Goal: Transaction & Acquisition: Book appointment/travel/reservation

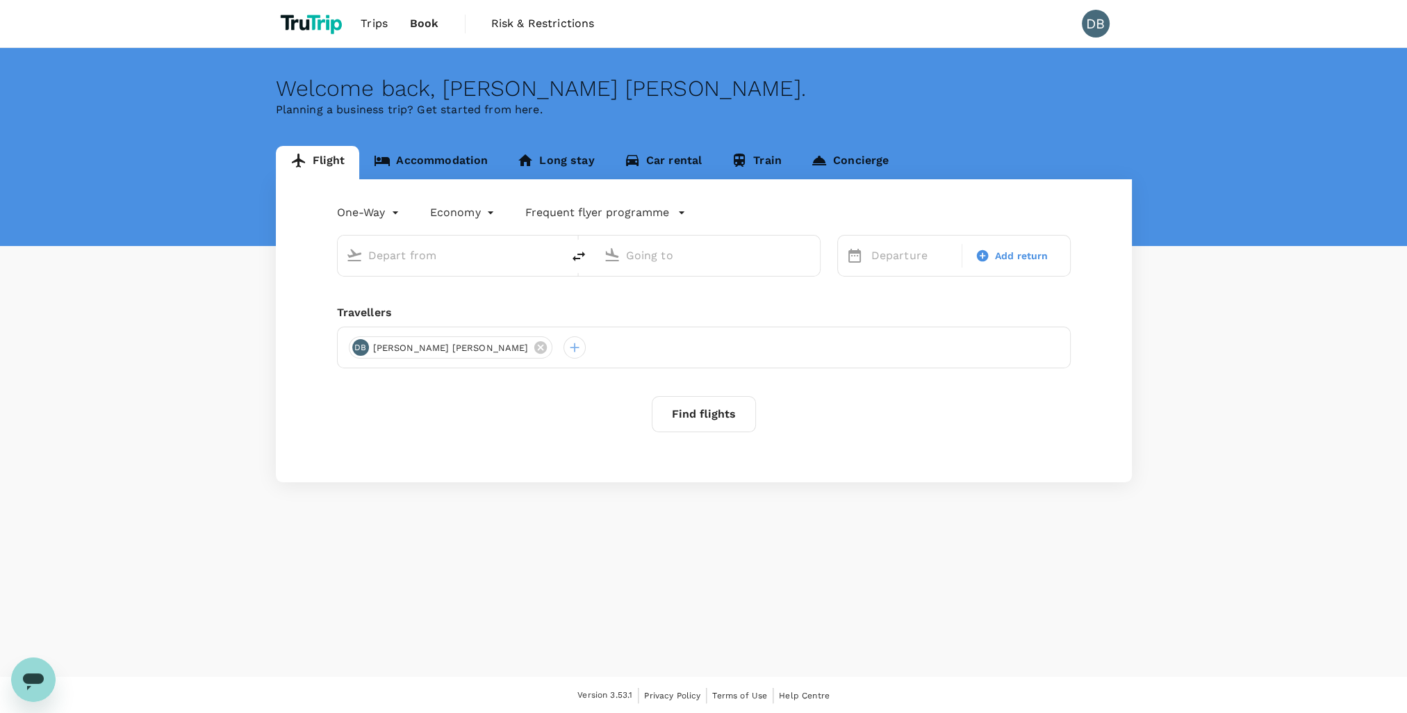
type input "Shanghai Pudong Intl (PVG)"
type input "Hong Kong Intl (HKG)"
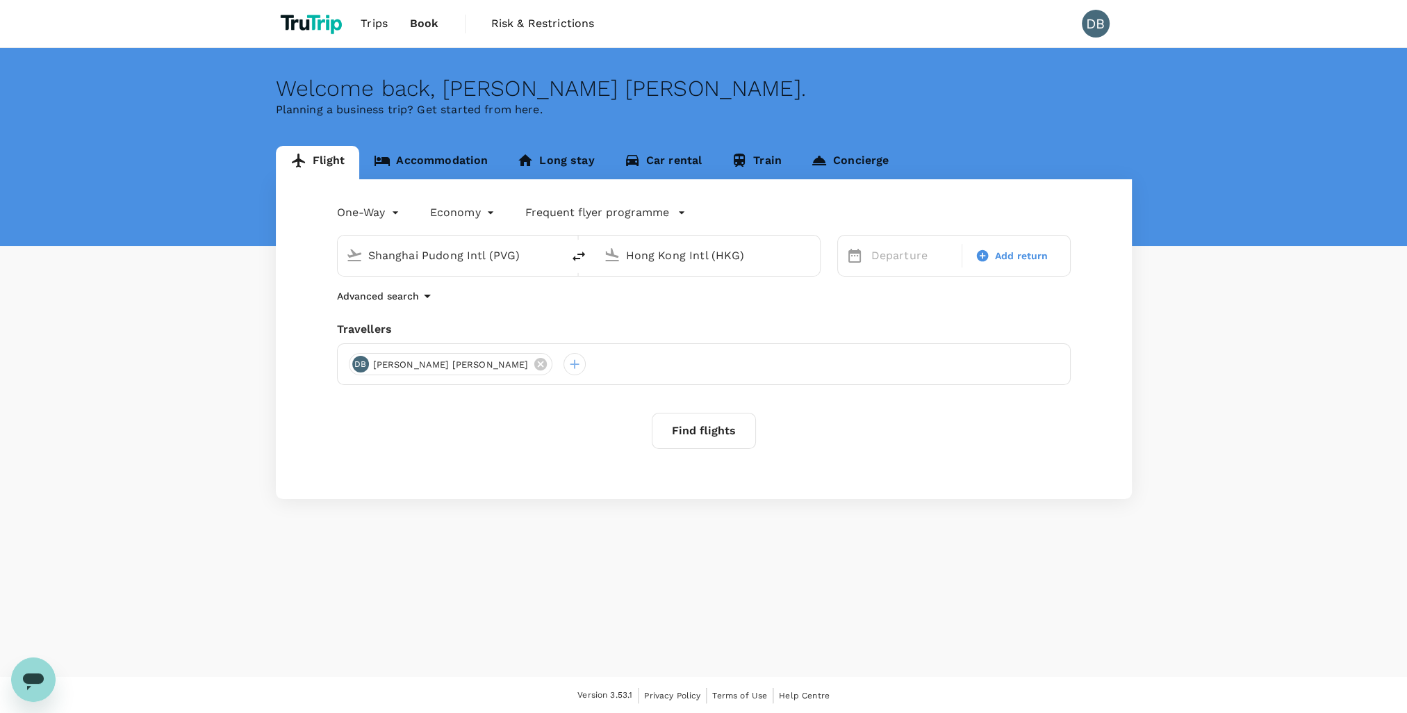
click at [413, 258] on input "Shanghai Pudong Intl (PVG)" at bounding box center [450, 256] width 165 height 22
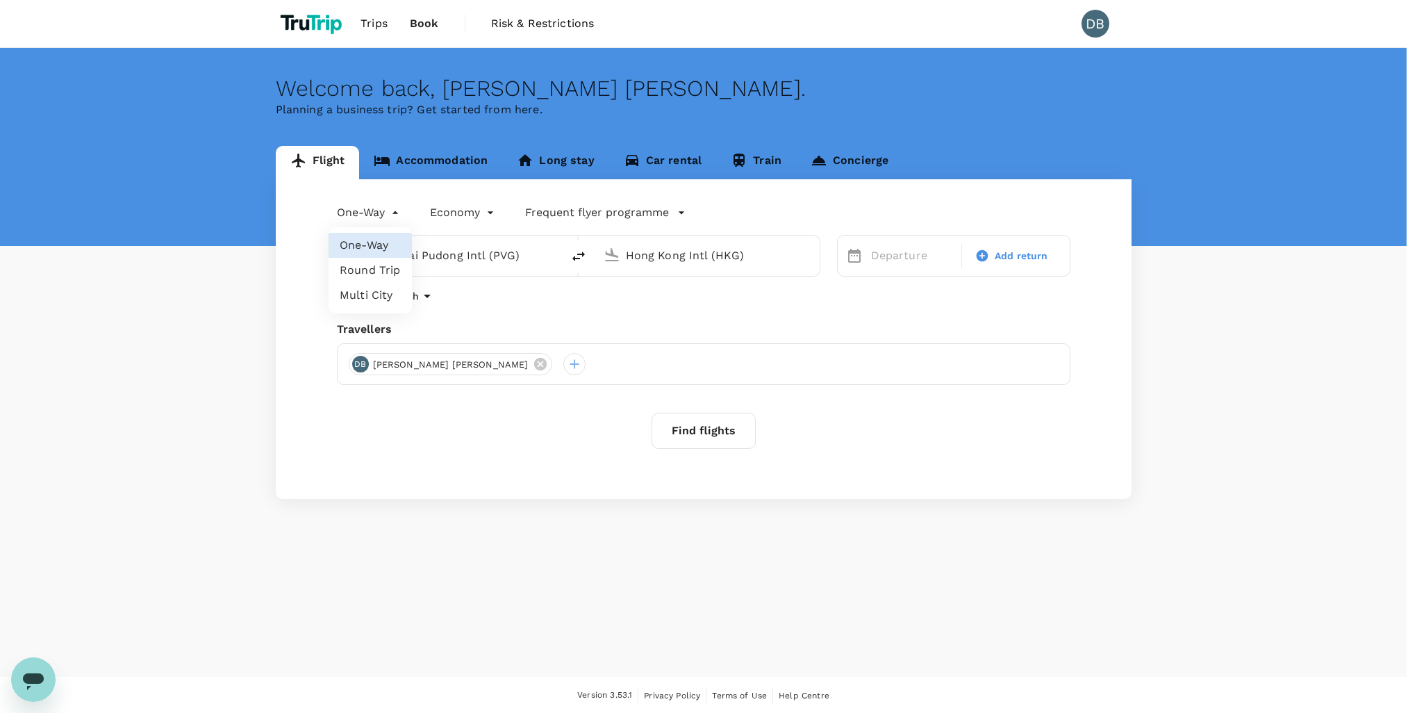
click at [395, 212] on body "Trips Book Risk & Restrictions DB Welcome back , David Clive . Planning a busin…" at bounding box center [708, 357] width 1417 height 714
click at [381, 274] on li "Round Trip" at bounding box center [370, 270] width 83 height 25
type input "roundtrip"
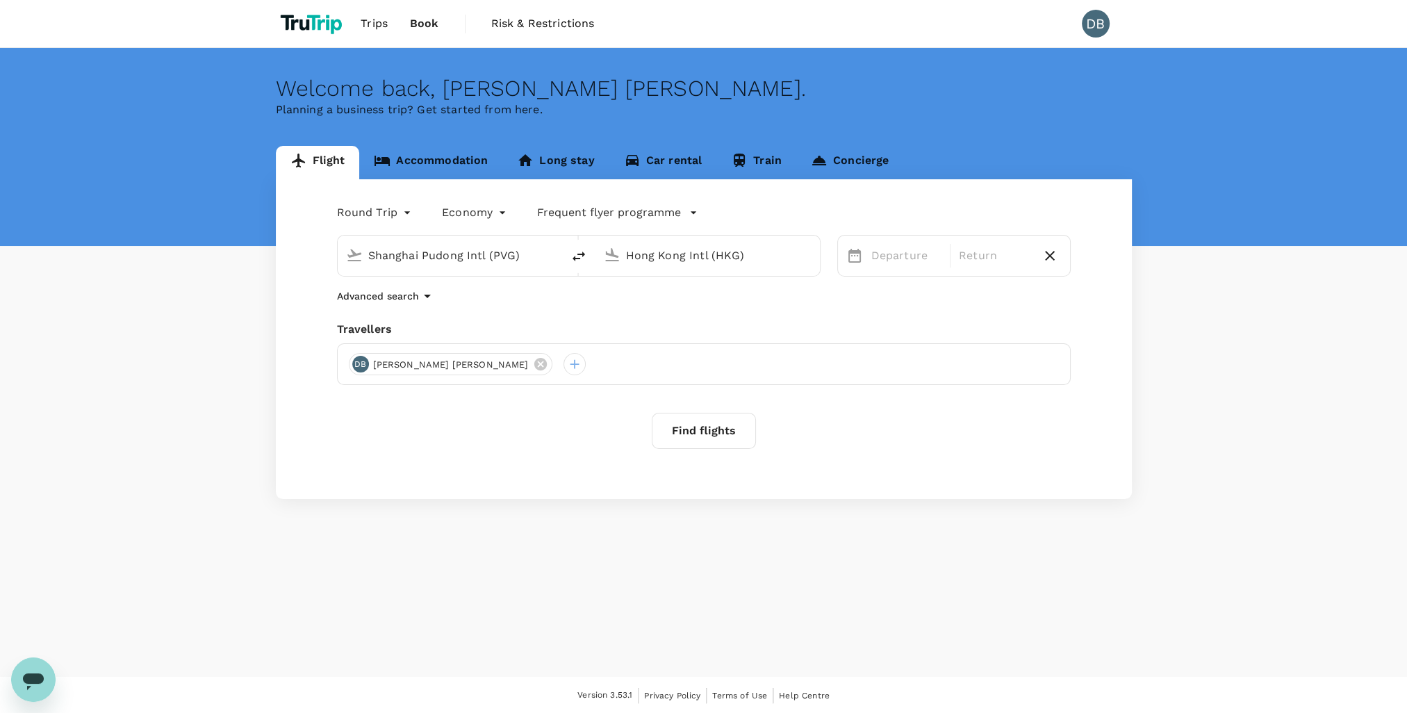
click at [422, 254] on input "Shanghai Pudong Intl (PVG)" at bounding box center [450, 256] width 165 height 22
click at [485, 268] on div "Shanghai Pudong Intl (PVG)" at bounding box center [450, 256] width 224 height 40
click at [459, 256] on input "Shanghai Pudong Intl (PVG)" at bounding box center [450, 256] width 165 height 22
click at [370, 311] on p "[PERSON_NAME] Intl" at bounding box center [471, 310] width 245 height 14
type input "Indira Gandhi Intl (DEL)"
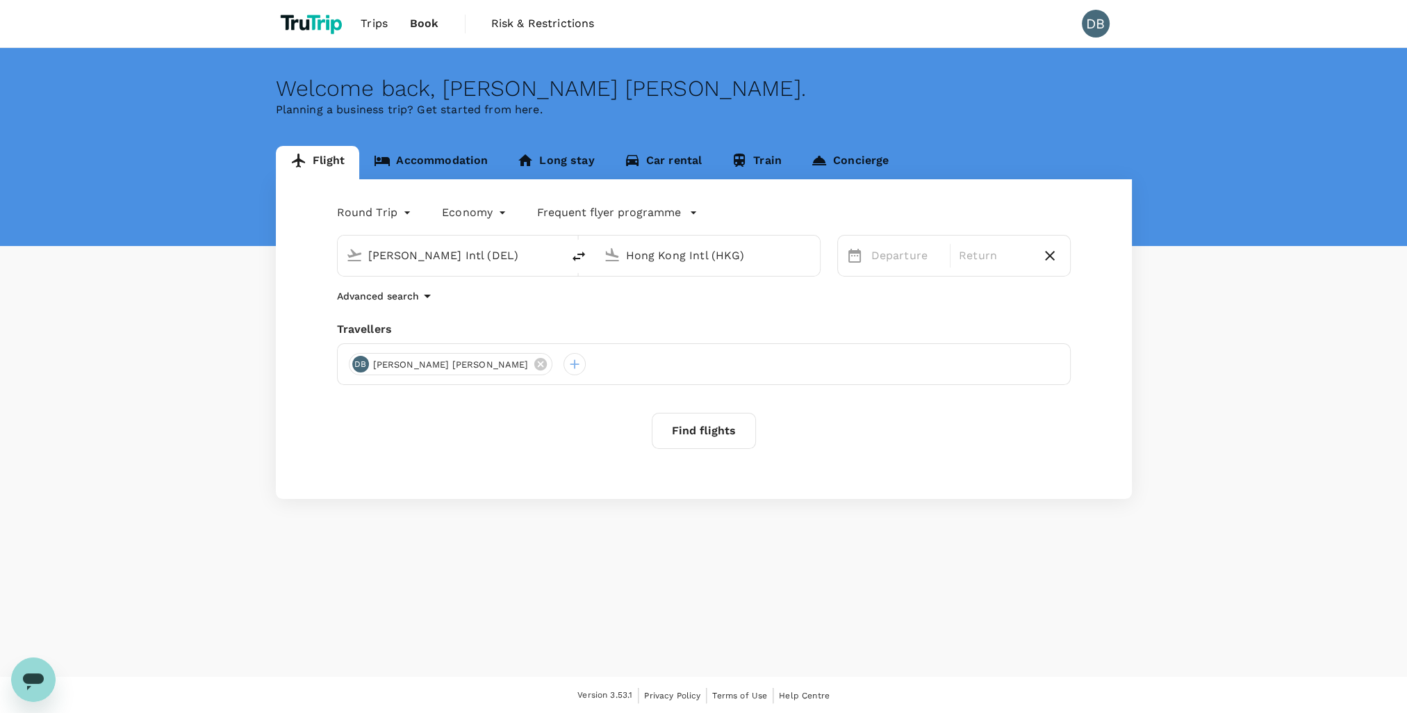
click at [652, 252] on input "Hong Kong Intl (HKG)" at bounding box center [708, 256] width 165 height 22
click at [675, 308] on p "Chhatrapati Shivaji Intl" at bounding box center [728, 310] width 242 height 14
type input "Chhatrapati Shivaji Intl (BOM)"
click at [1110, 378] on div "4" at bounding box center [1112, 376] width 26 height 26
click at [971, 374] on div "6" at bounding box center [971, 376] width 26 height 26
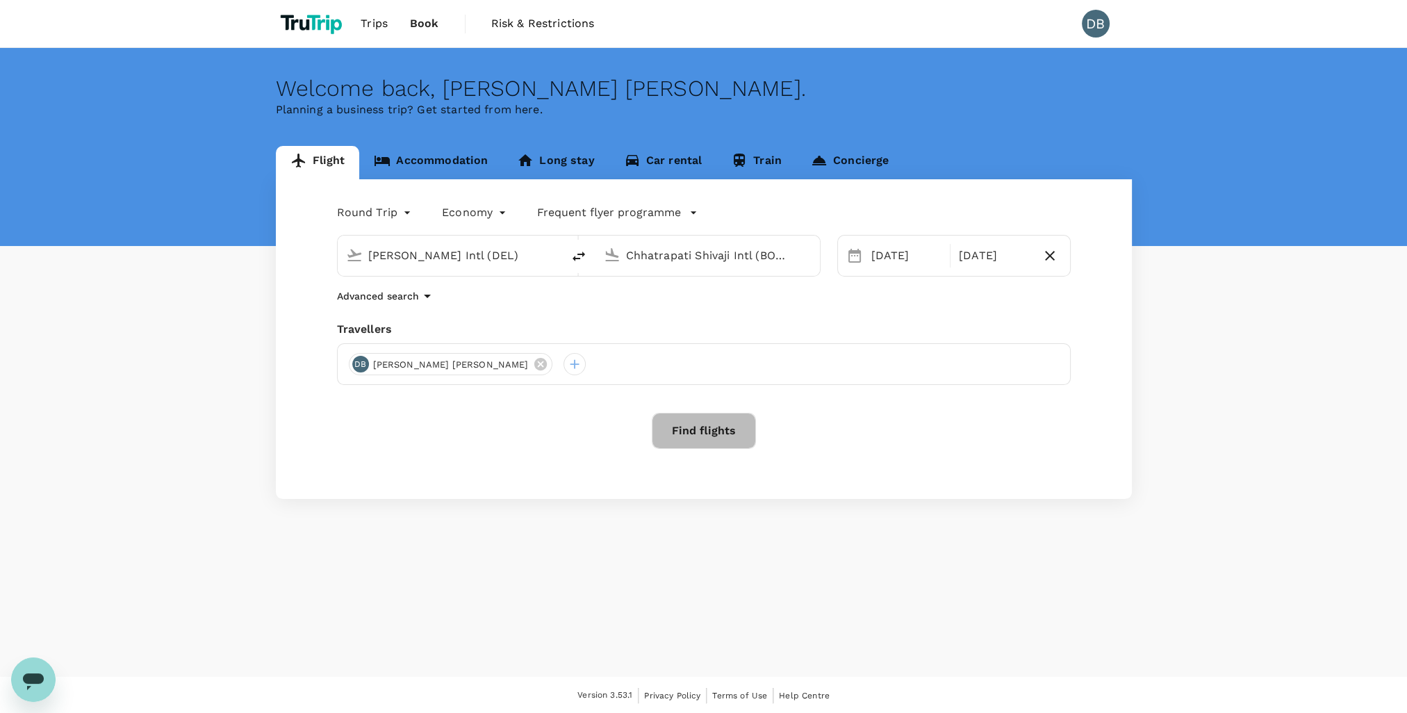
click at [703, 435] on button "Find flights" at bounding box center [704, 431] width 104 height 36
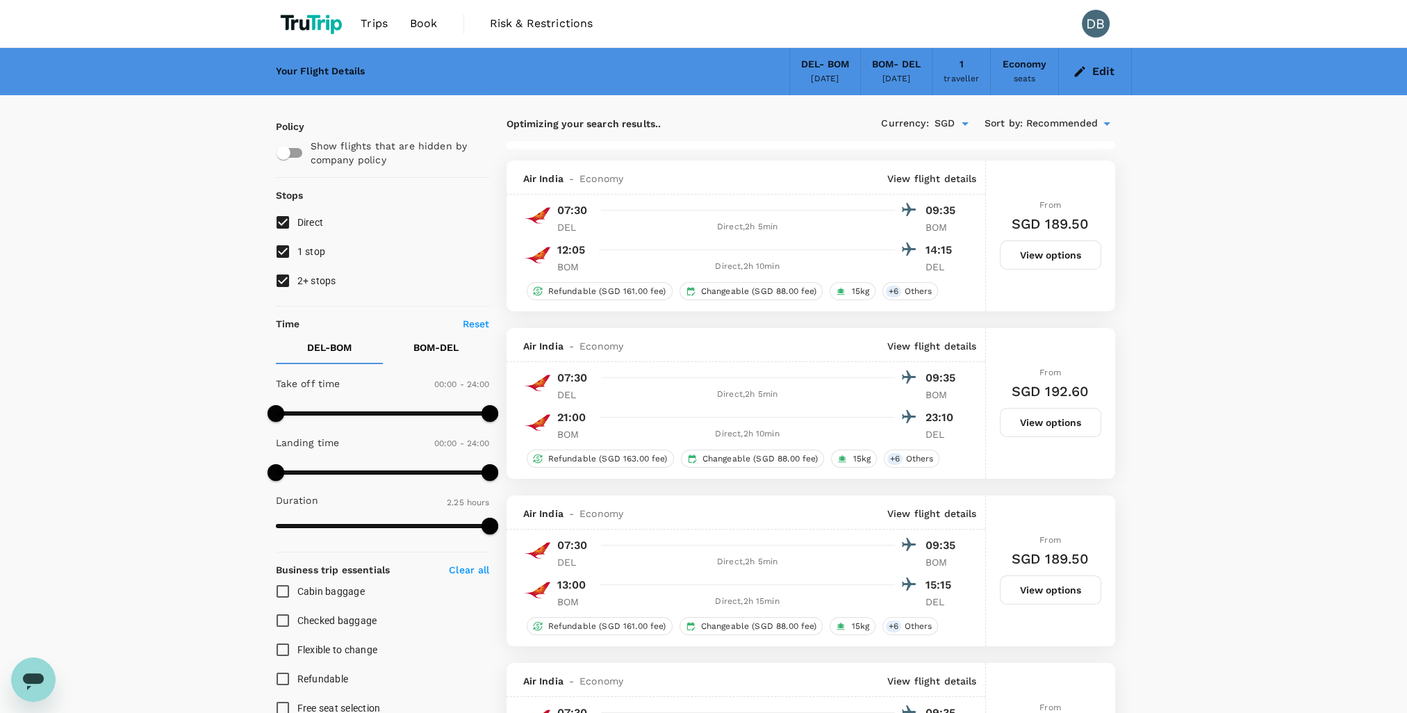
click at [286, 249] on input "1 stop" at bounding box center [282, 251] width 29 height 29
checkbox input "false"
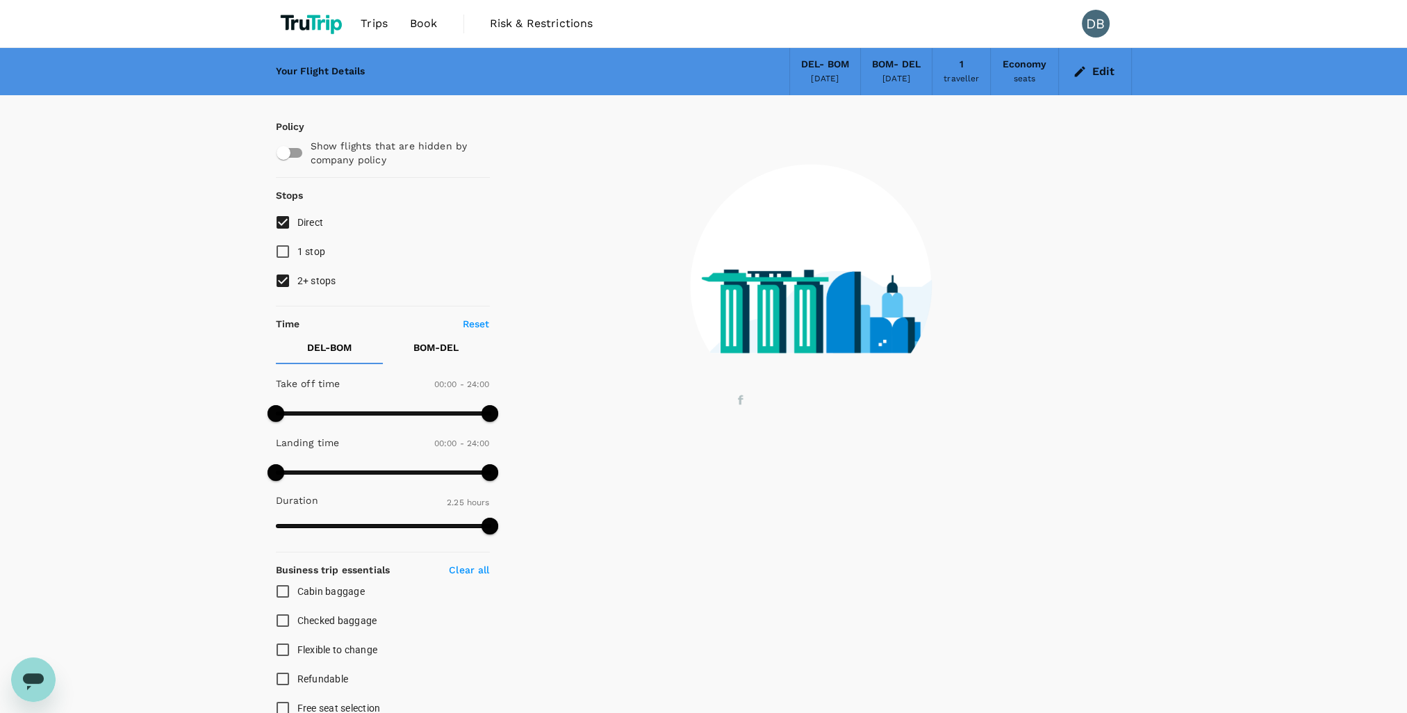
click at [281, 277] on input "2+ stops" at bounding box center [282, 280] width 29 height 29
checkbox input "false"
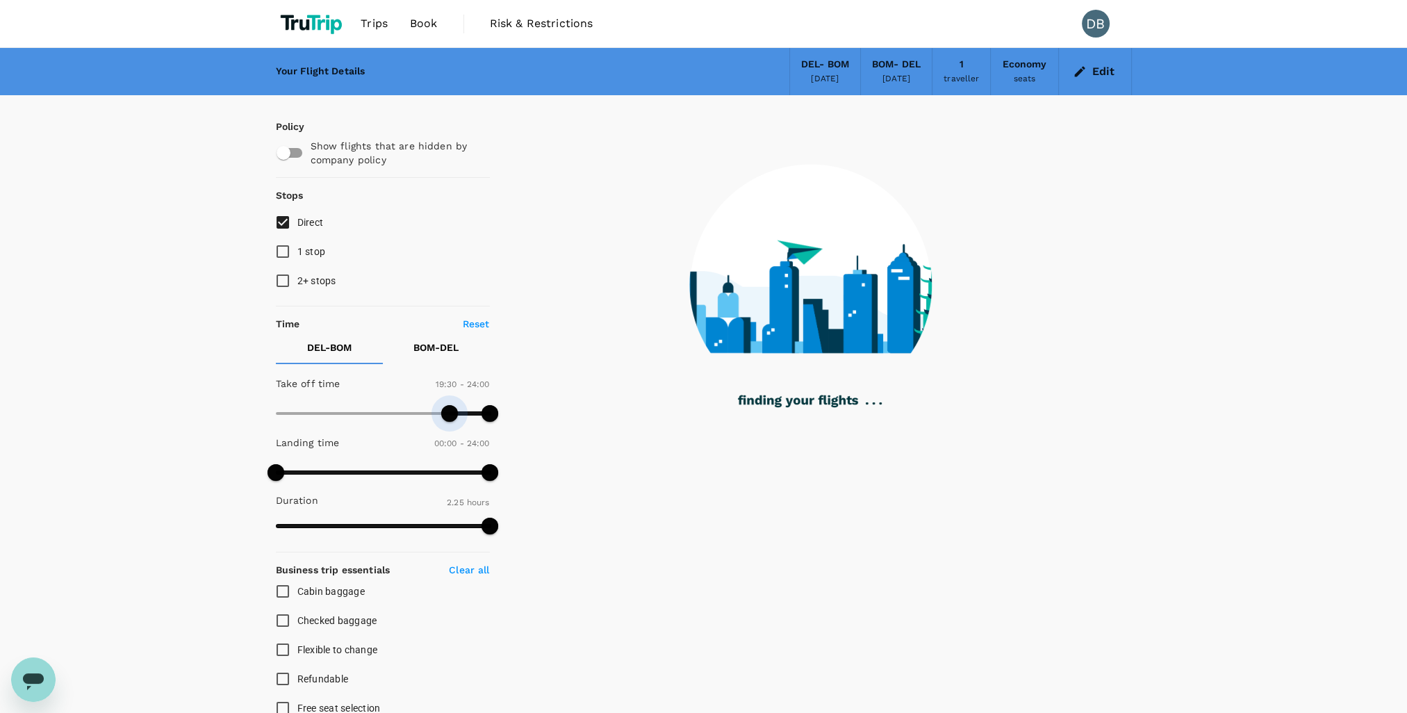
type input "1200"
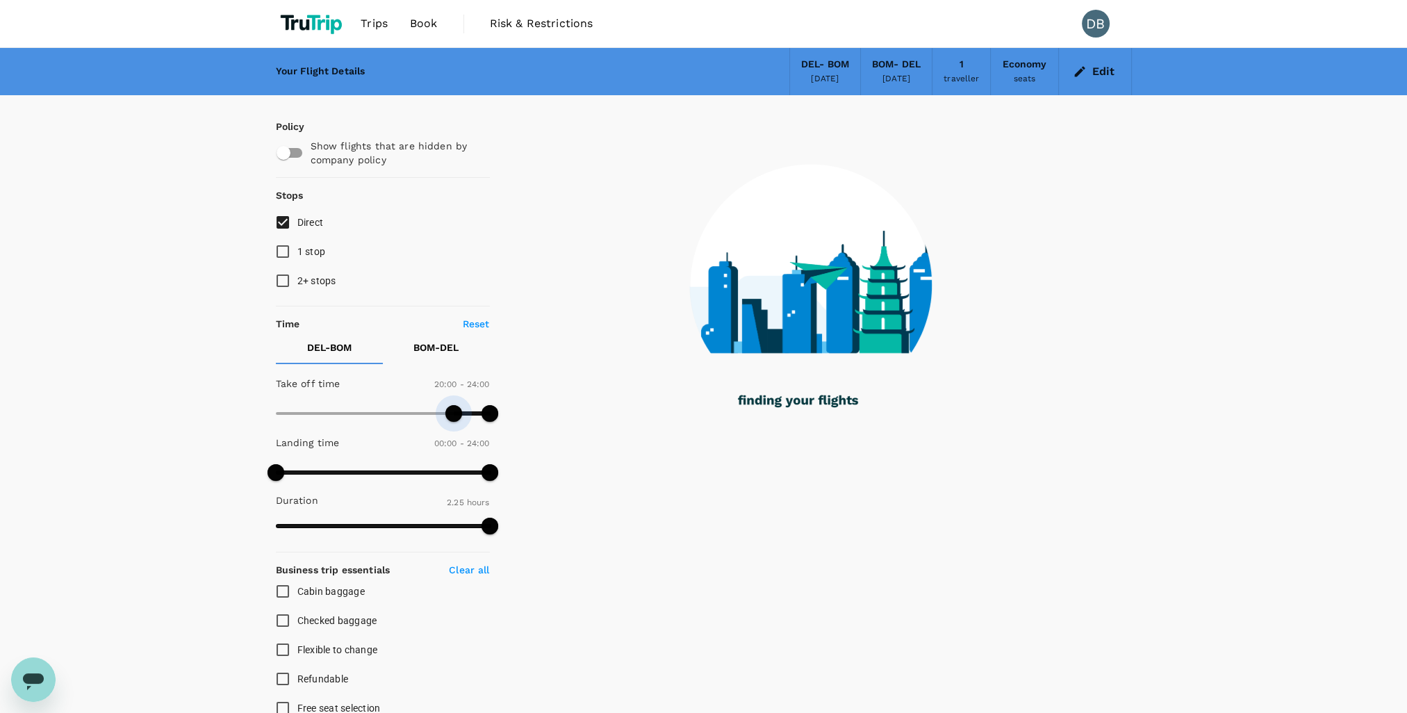
drag, startPoint x: 274, startPoint y: 411, endPoint x: 456, endPoint y: 430, distance: 182.3
click at [456, 430] on div "Take off time 20:00 - 24:00 Landing time 00:00 - 24:00 Duration 2.25 hours" at bounding box center [380, 456] width 220 height 172
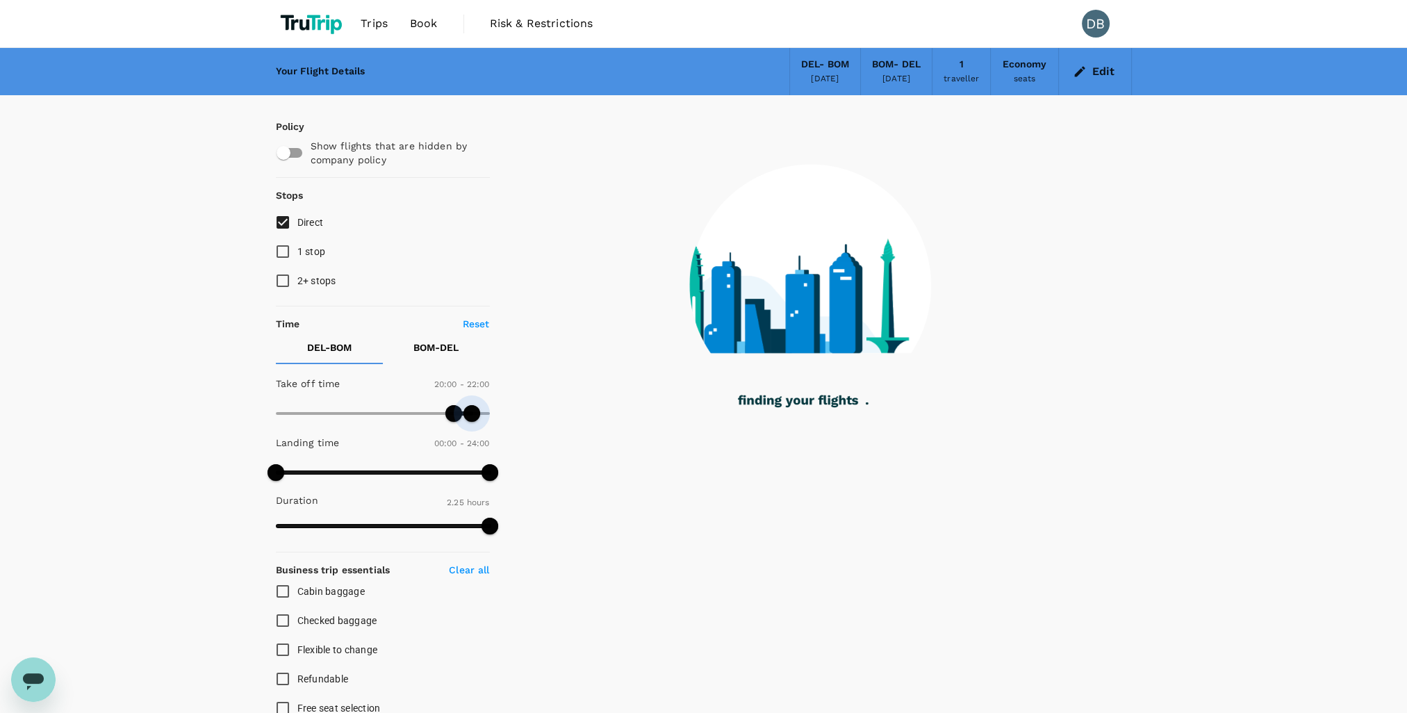
type input "1290"
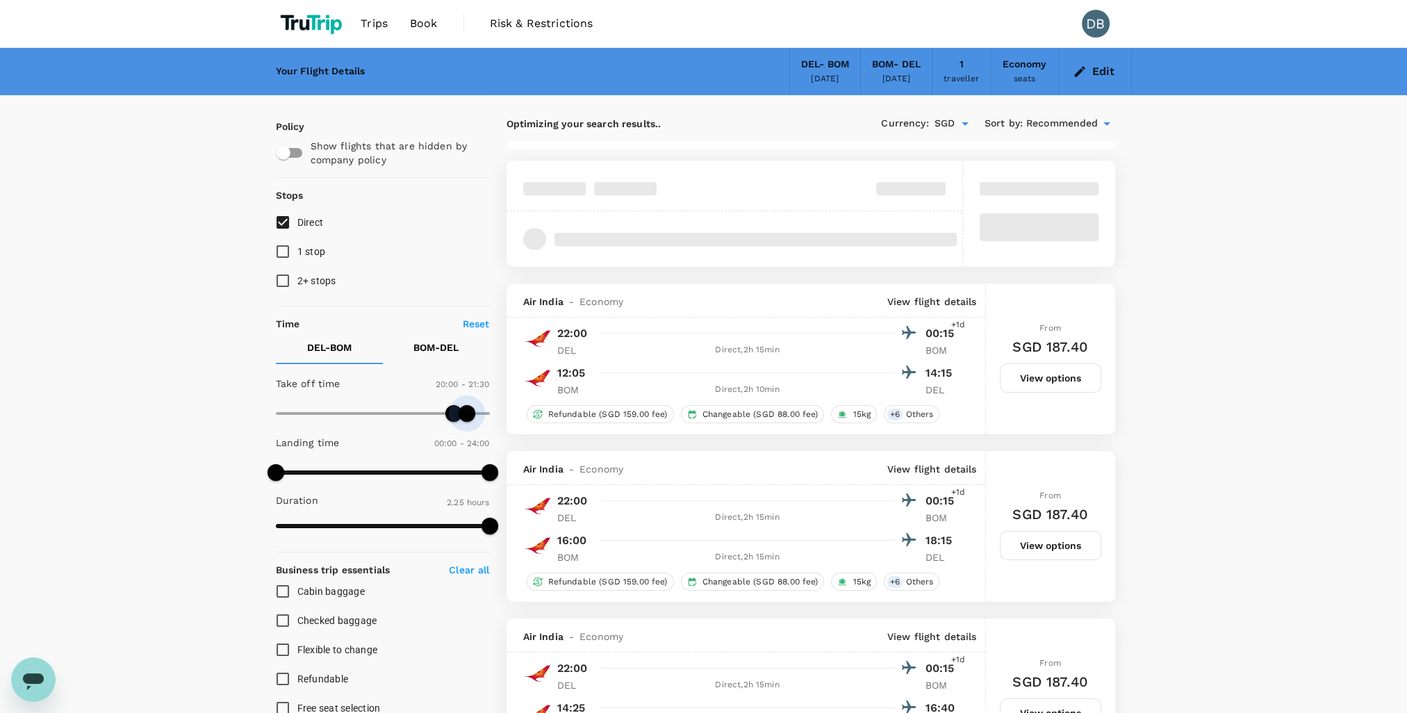
drag, startPoint x: 489, startPoint y: 415, endPoint x: 468, endPoint y: 415, distance: 21.5
click at [468, 415] on span at bounding box center [467, 413] width 17 height 17
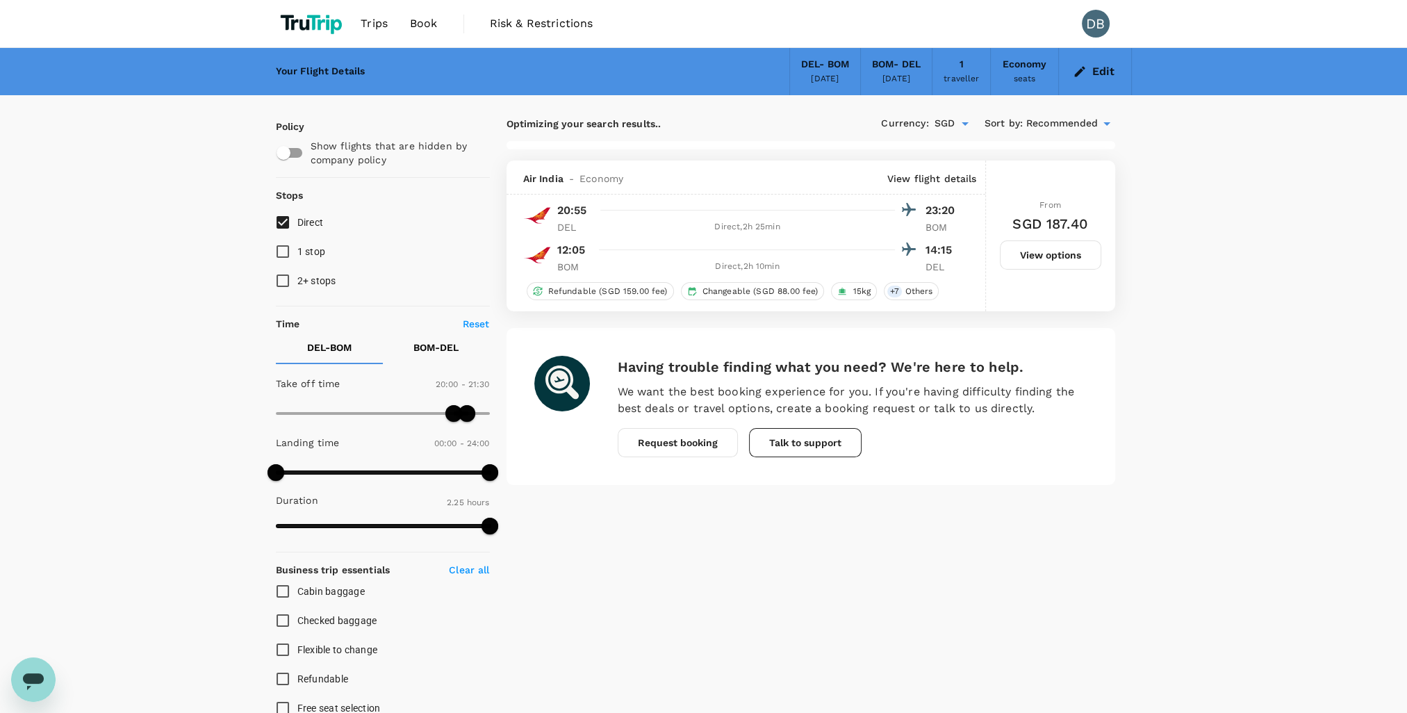
checkbox input "false"
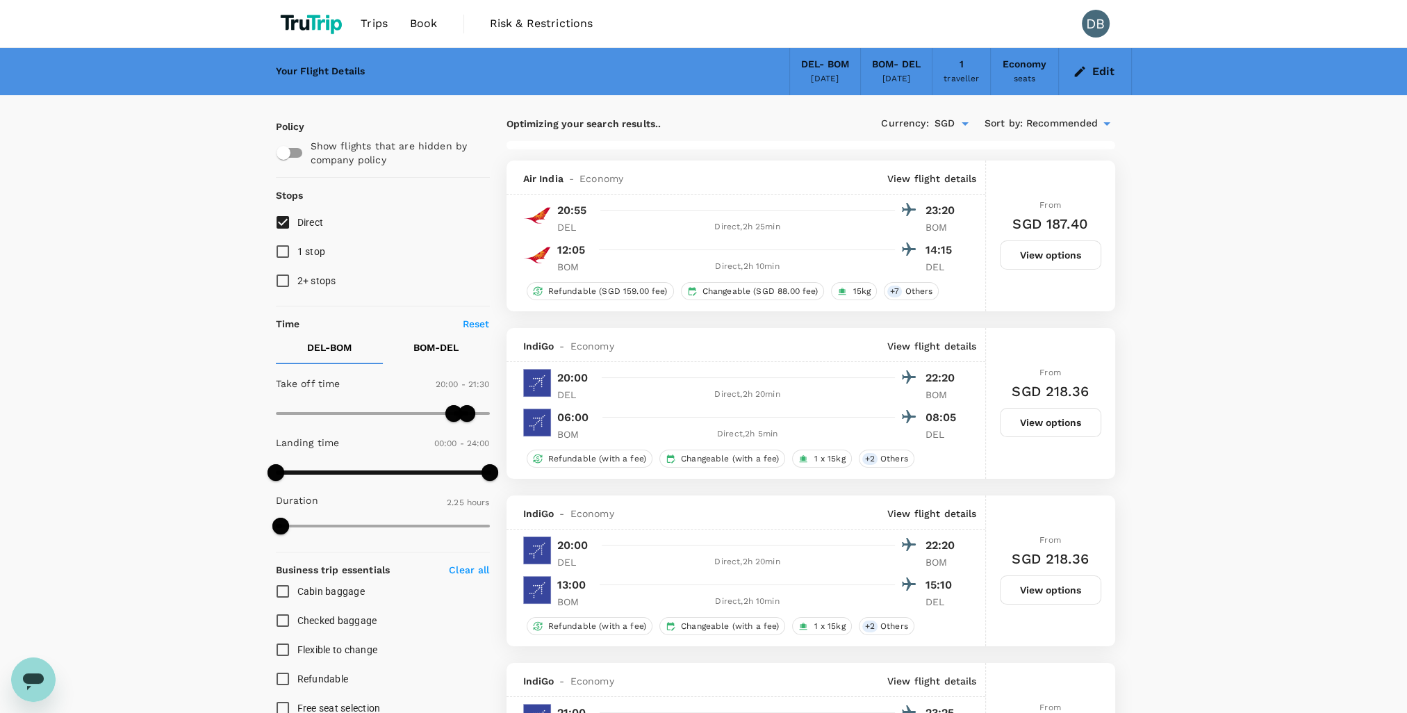
click at [429, 349] on p "BOM - DEL" at bounding box center [435, 347] width 45 height 14
type input "1200"
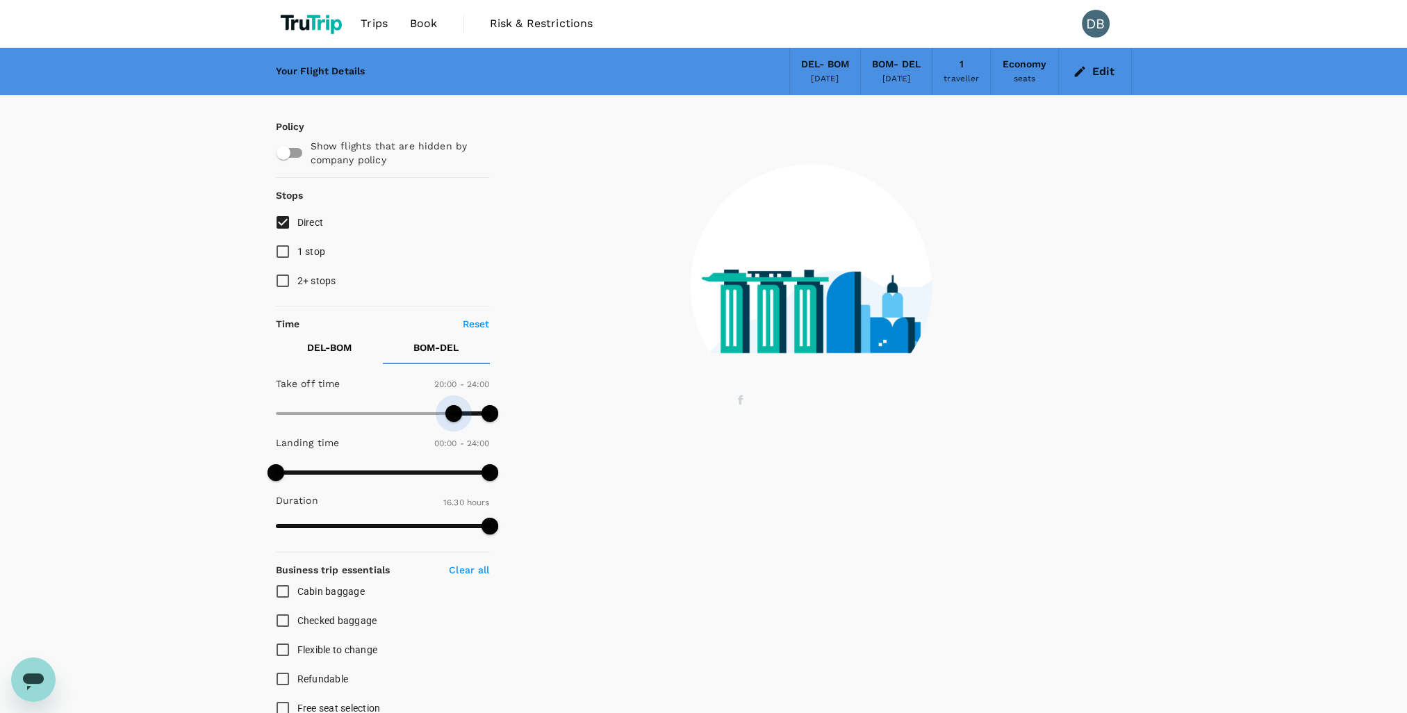
drag, startPoint x: 274, startPoint y: 413, endPoint x: 454, endPoint y: 436, distance: 180.8
click at [454, 436] on div "Take off time 20:00 - 24:00 Landing time 00:00 - 24:00 Duration 16.30 hours" at bounding box center [380, 456] width 220 height 172
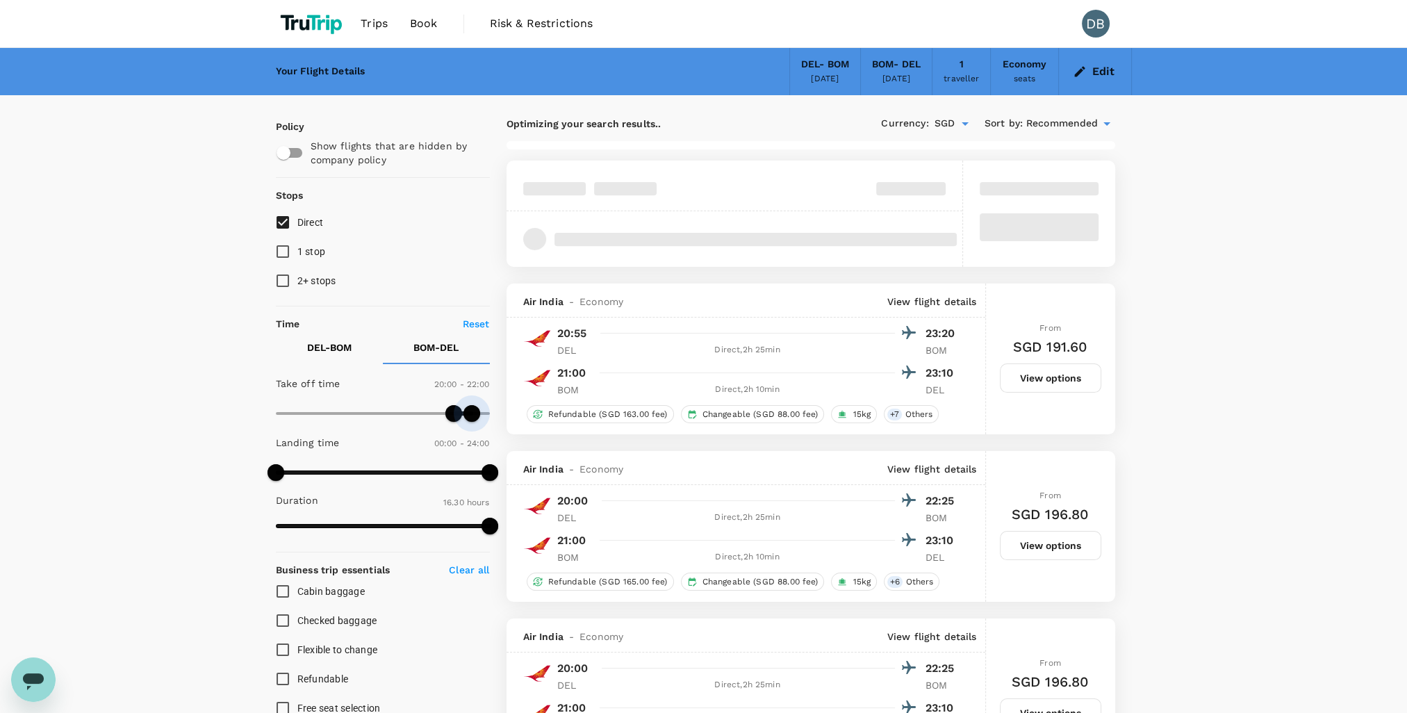
type input "1290"
drag, startPoint x: 486, startPoint y: 416, endPoint x: 469, endPoint y: 418, distance: 17.4
click at [469, 418] on span at bounding box center [467, 413] width 17 height 17
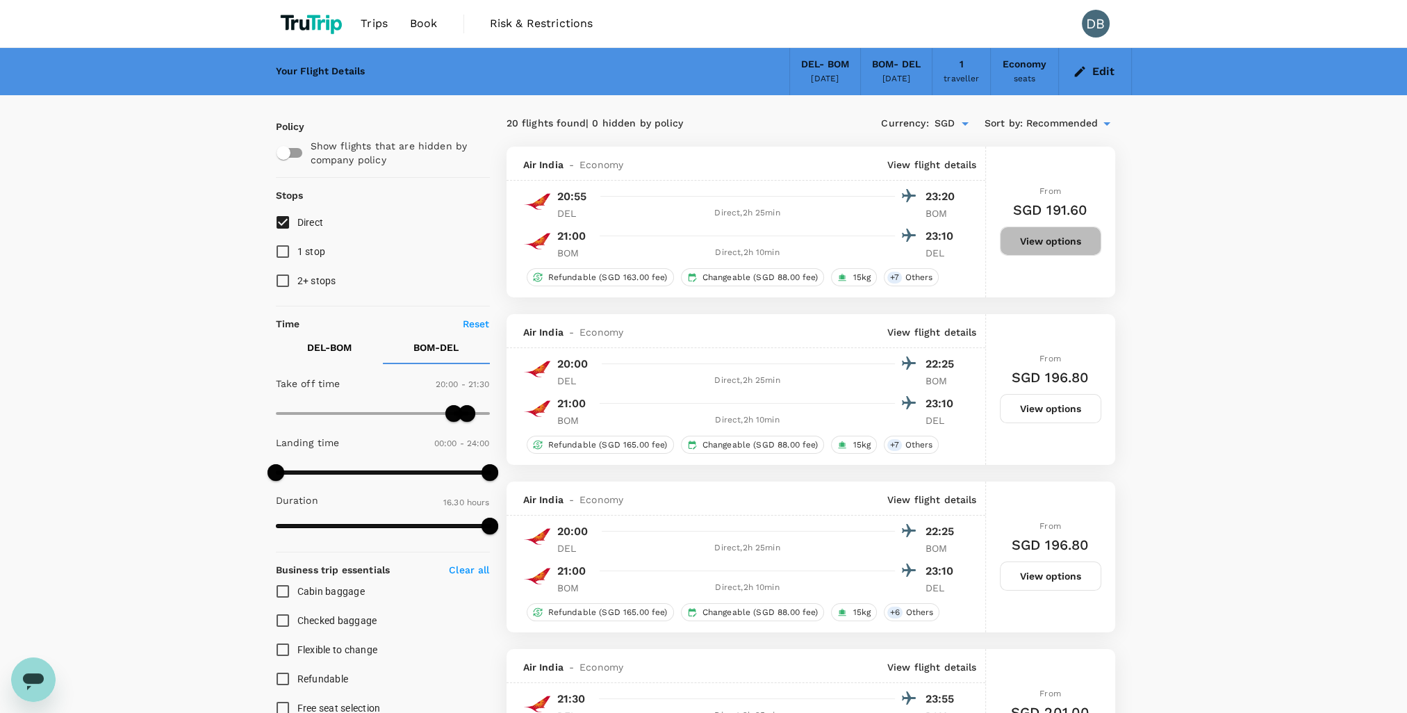
click at [1036, 238] on button "View options" at bounding box center [1050, 241] width 101 height 29
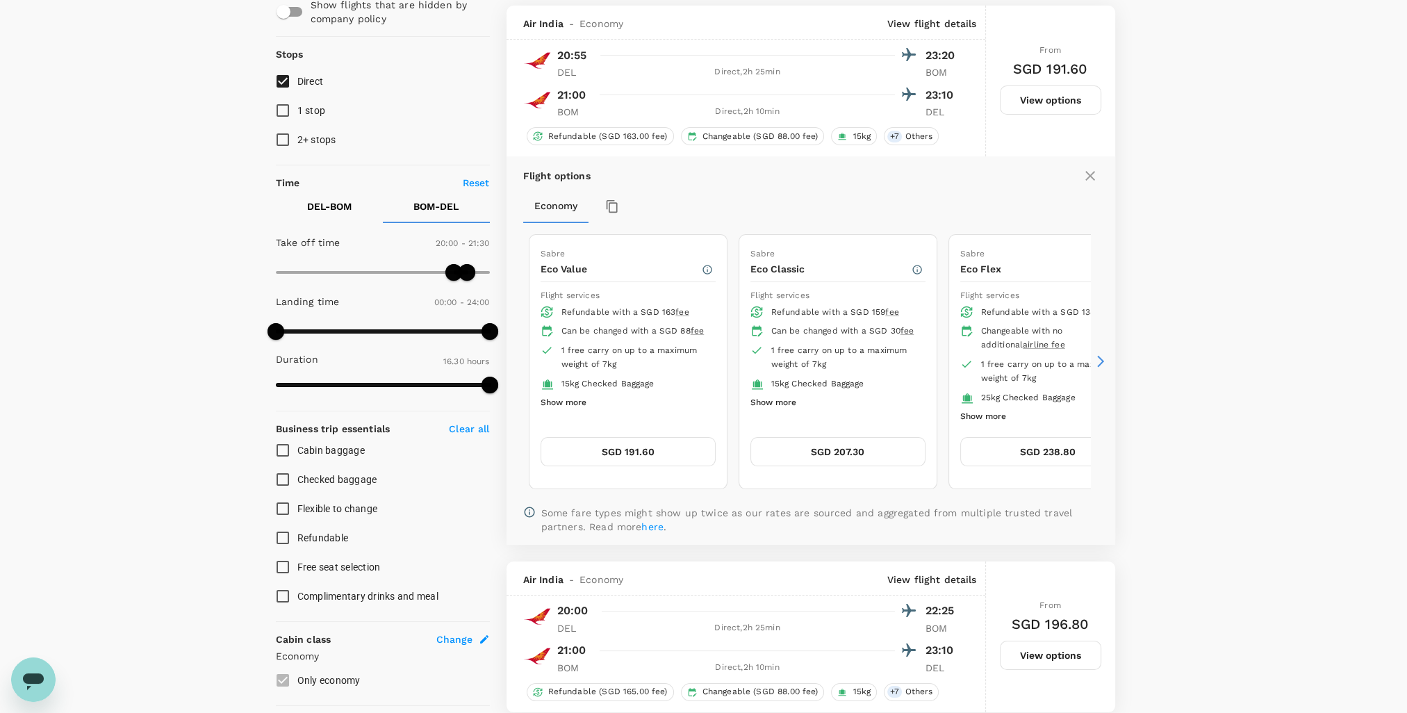
scroll to position [147, 0]
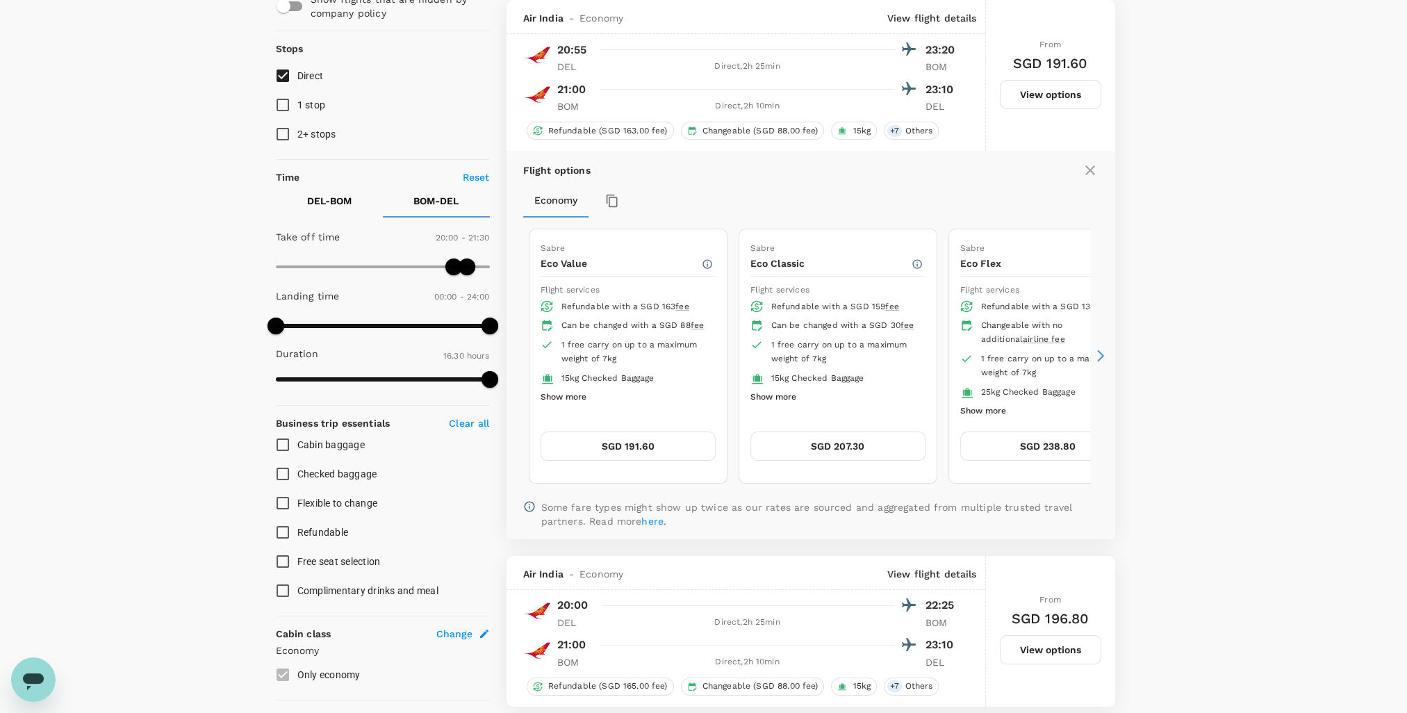
click at [1108, 354] on div "Flight options Economy Sabre Eco Value Flight services Refundable with a SGD 16…" at bounding box center [811, 345] width 609 height 388
click at [1099, 354] on icon at bounding box center [1101, 356] width 14 height 14
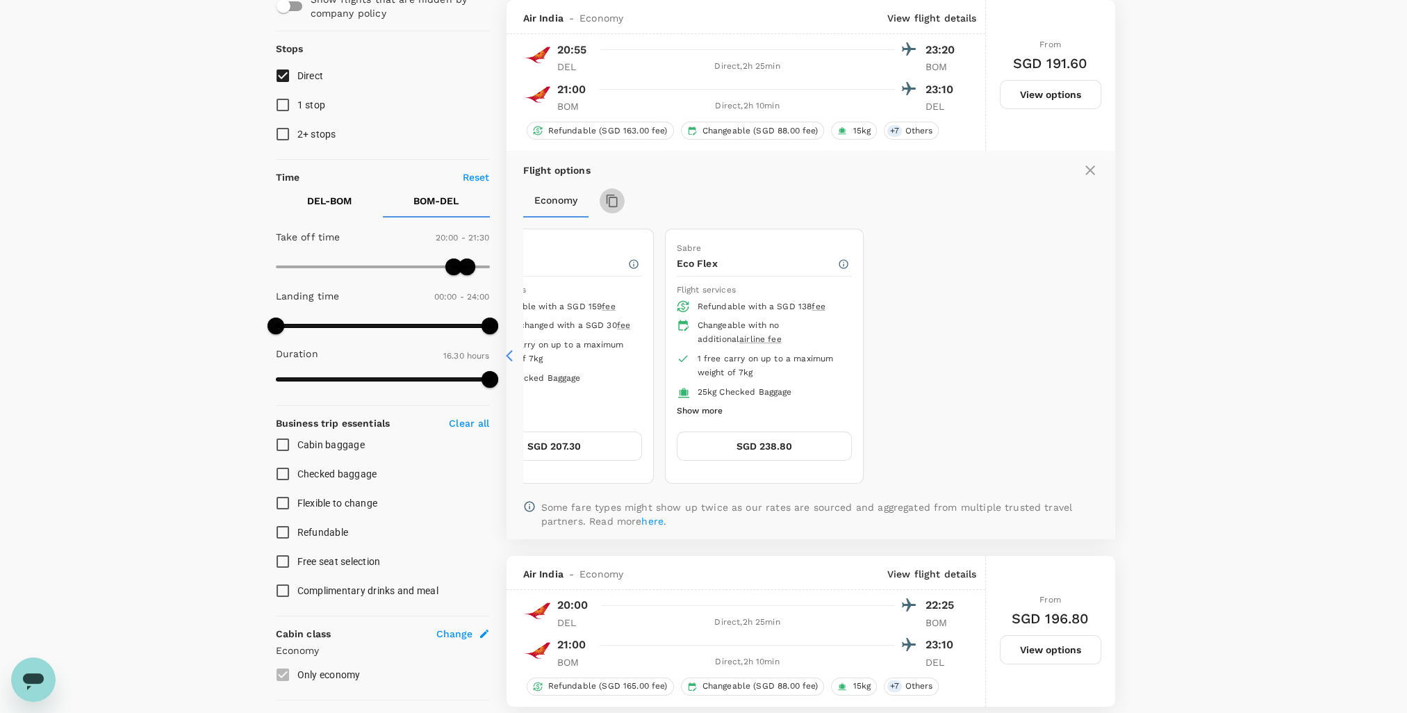
click at [614, 204] on icon "button" at bounding box center [612, 201] width 14 height 14
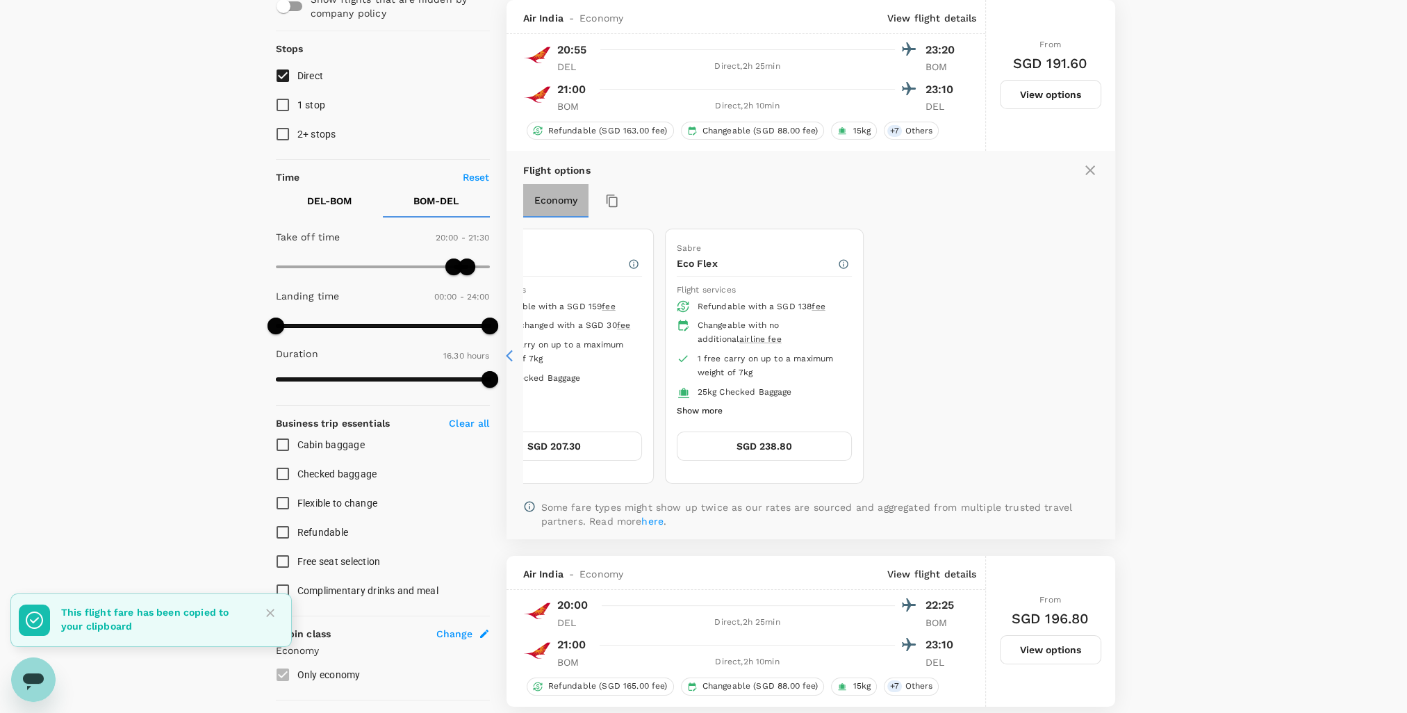
click at [541, 200] on button "Economy" at bounding box center [555, 200] width 65 height 33
click at [510, 353] on icon at bounding box center [513, 356] width 14 height 14
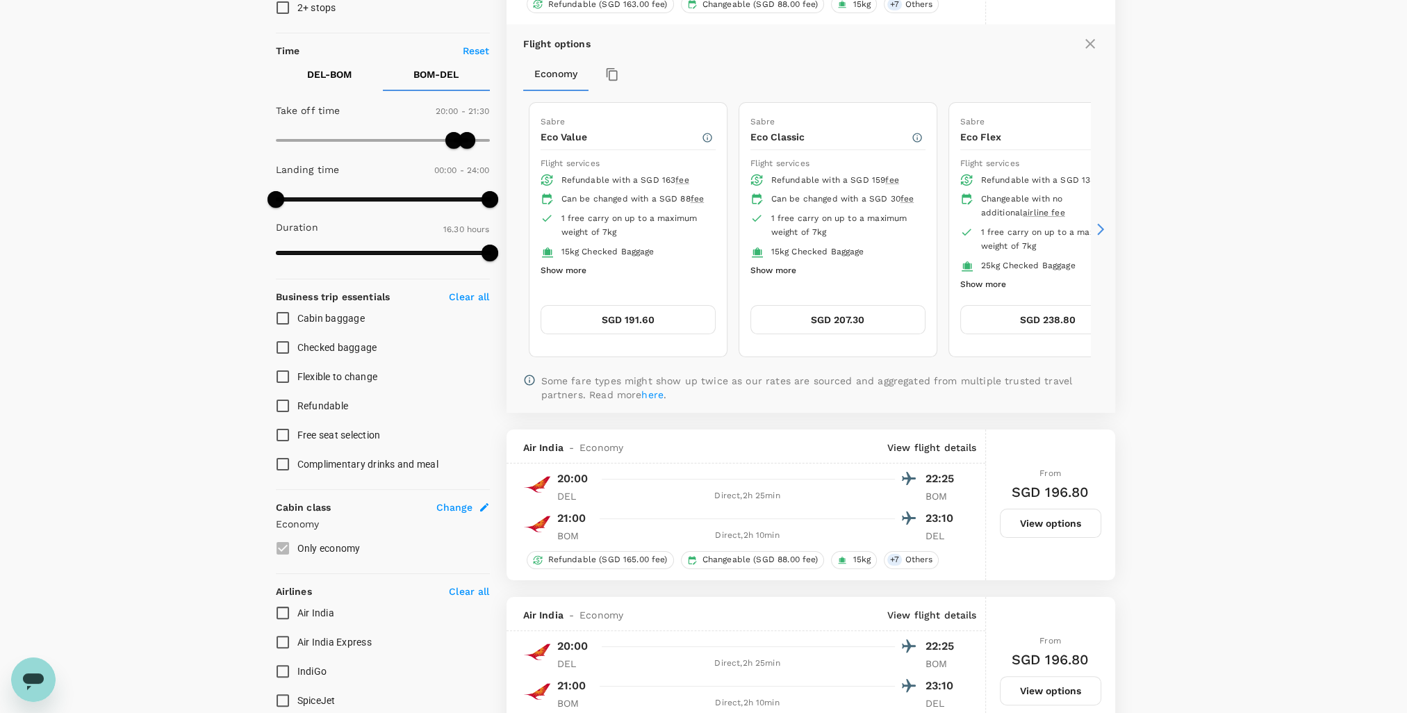
scroll to position [286, 0]
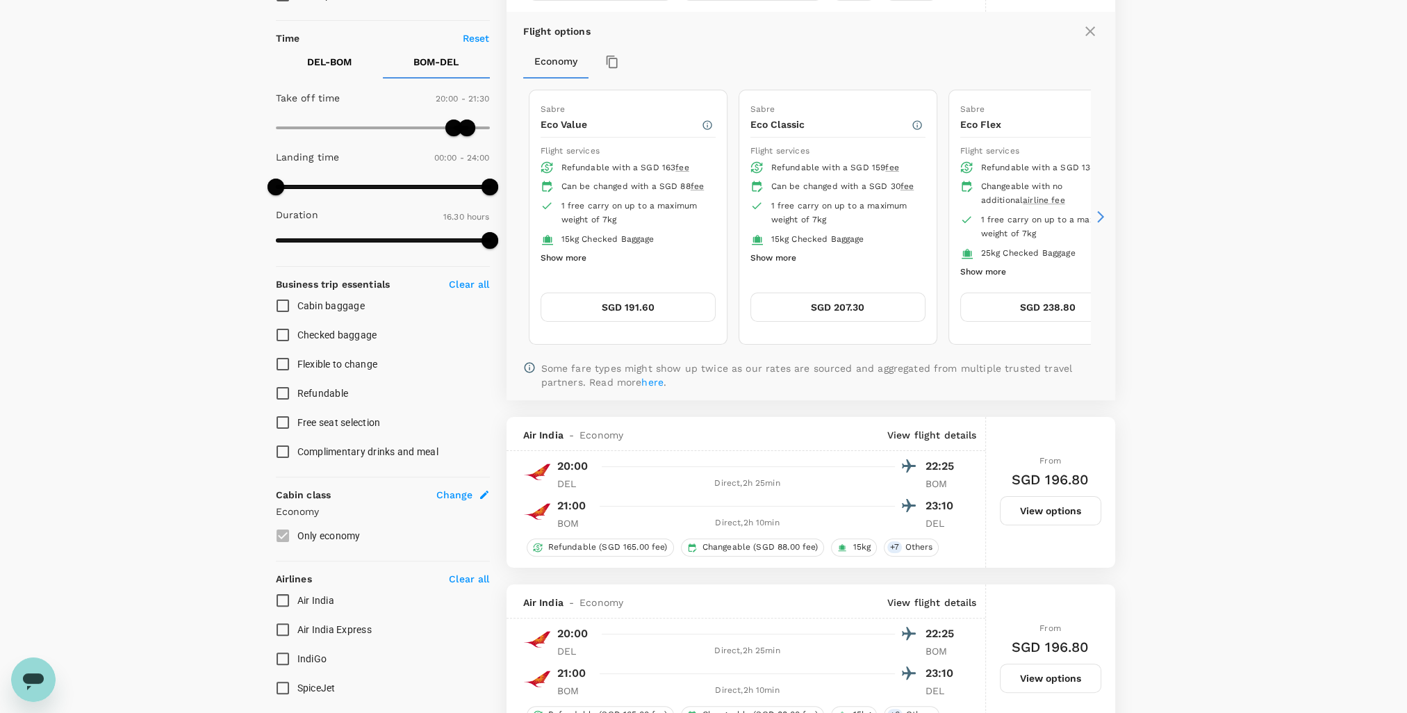
click at [281, 534] on label "Only economy" at bounding box center [373, 535] width 211 height 29
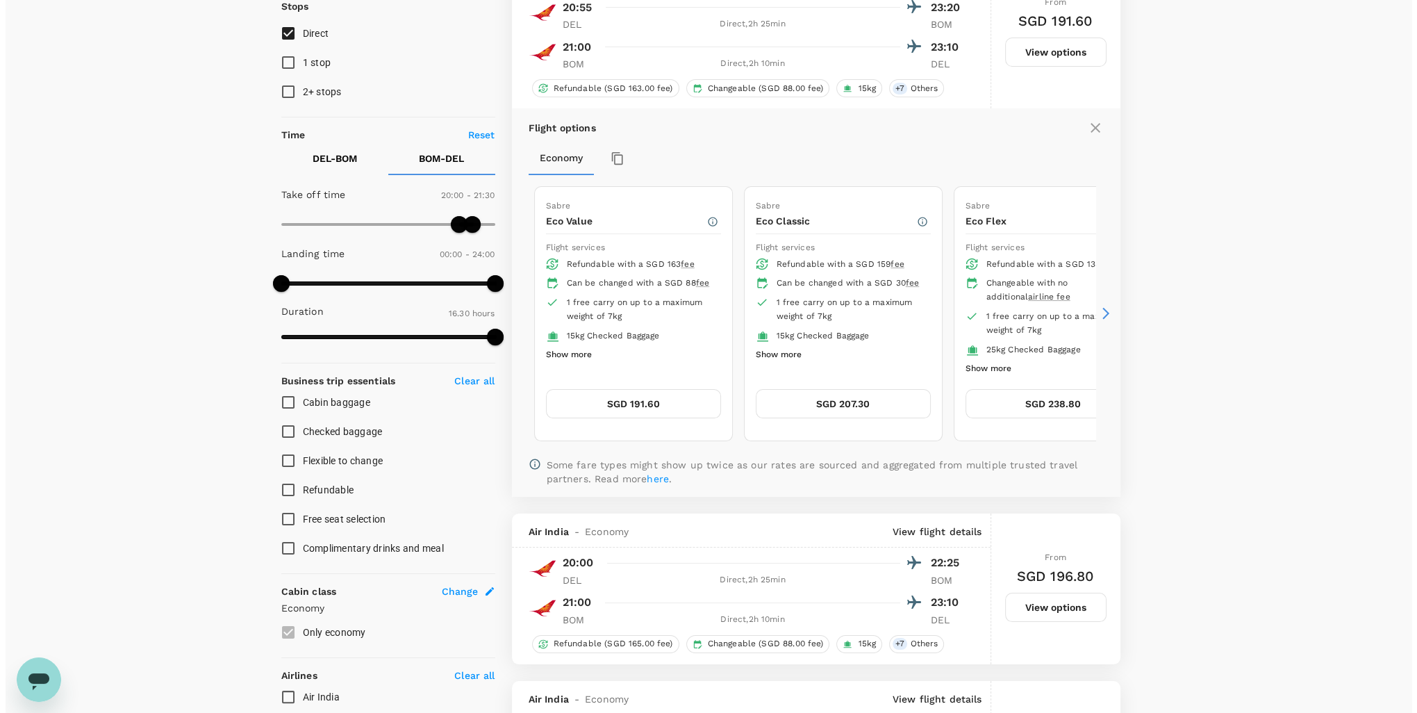
scroll to position [0, 0]
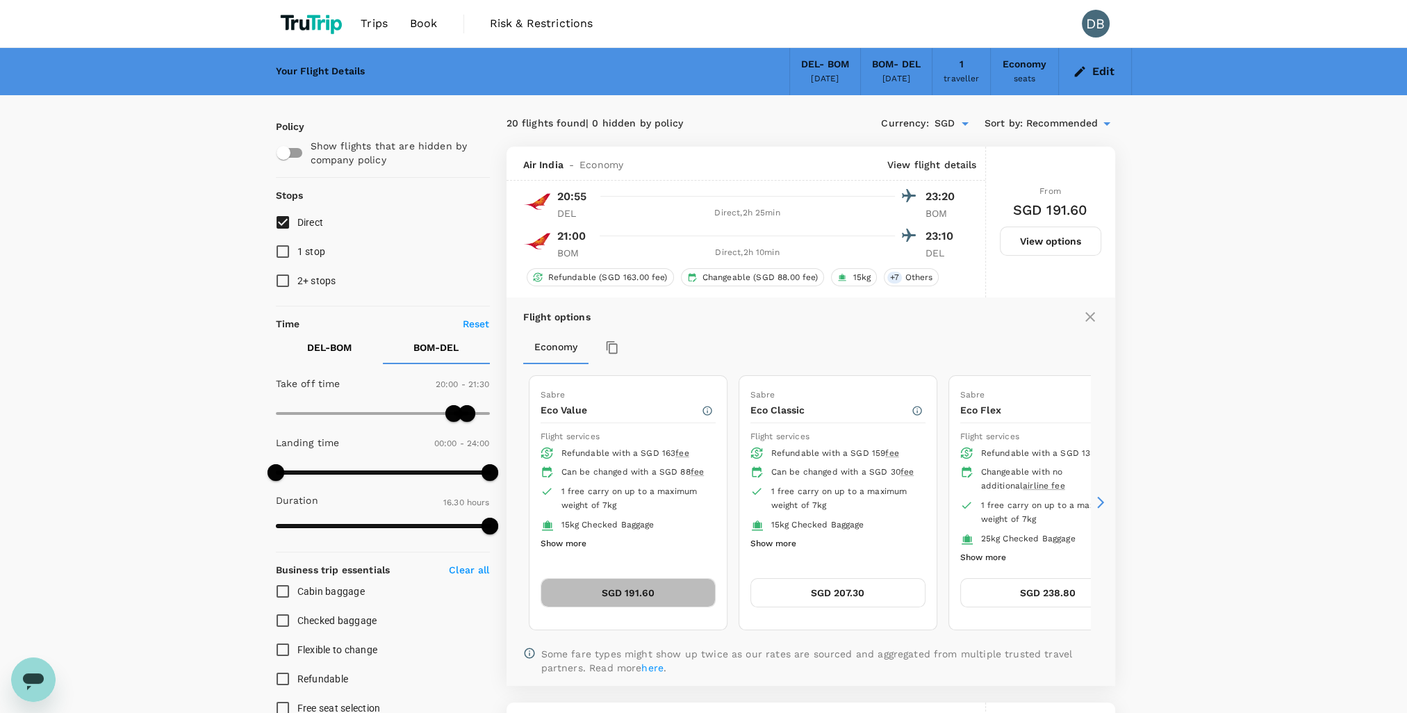
click at [650, 588] on button "SGD 191.60" at bounding box center [628, 592] width 175 height 29
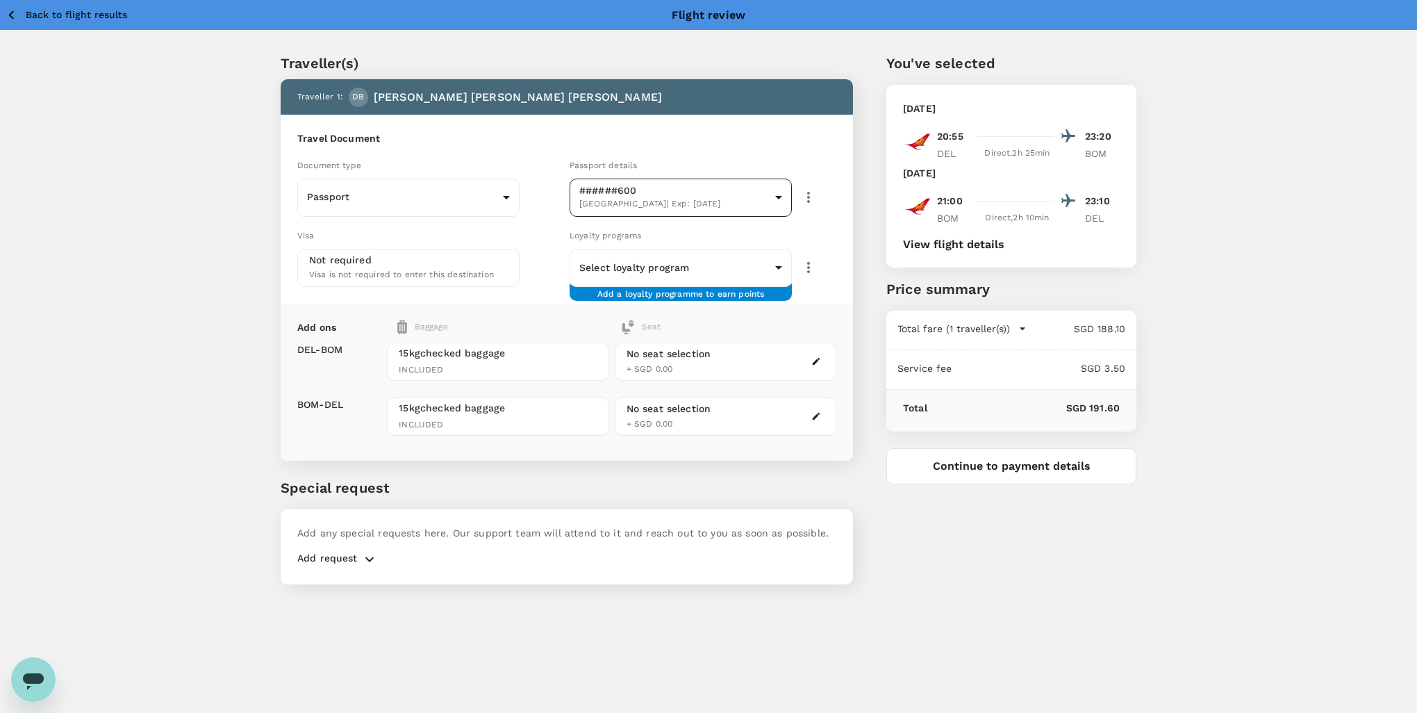
click at [625, 183] on body "Back to flight results Flight review Traveller(s) Traveller 1 : DB David Clive …" at bounding box center [708, 375] width 1417 height 750
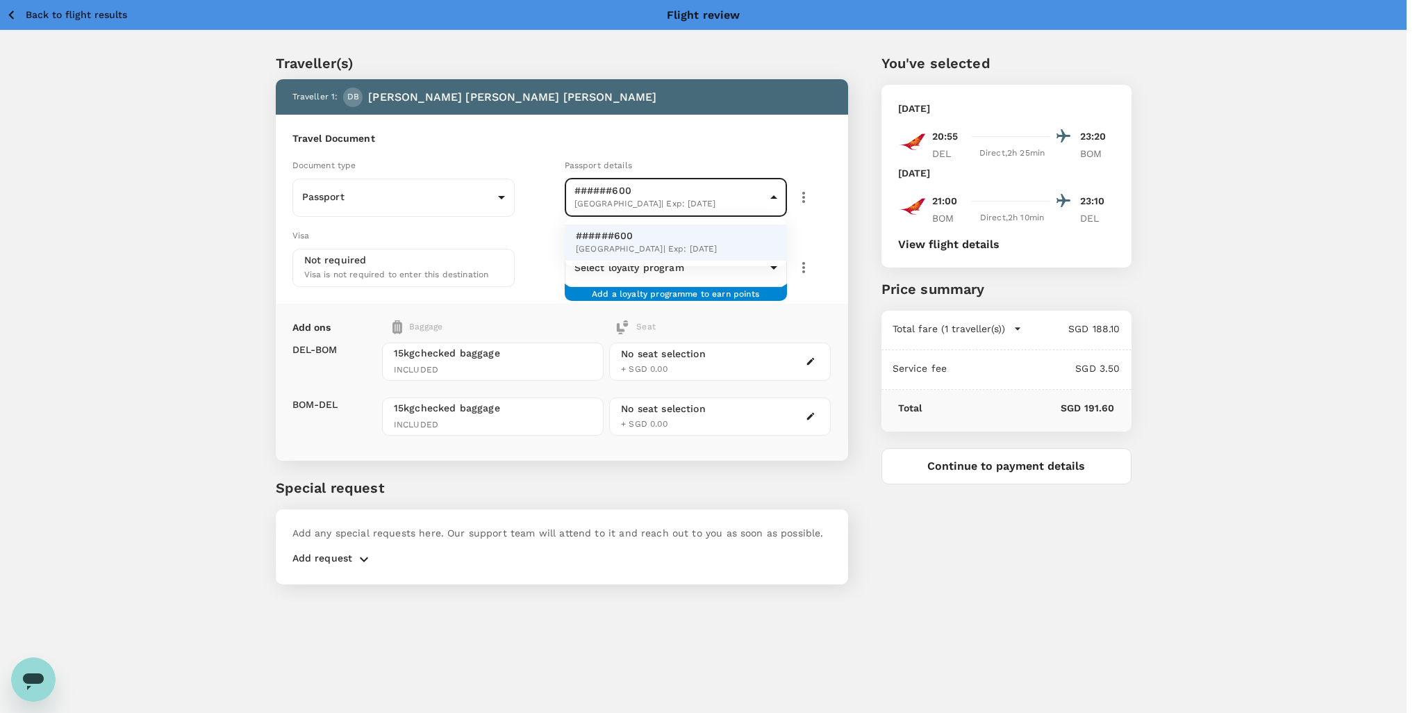
click at [736, 147] on div at bounding box center [708, 356] width 1417 height 713
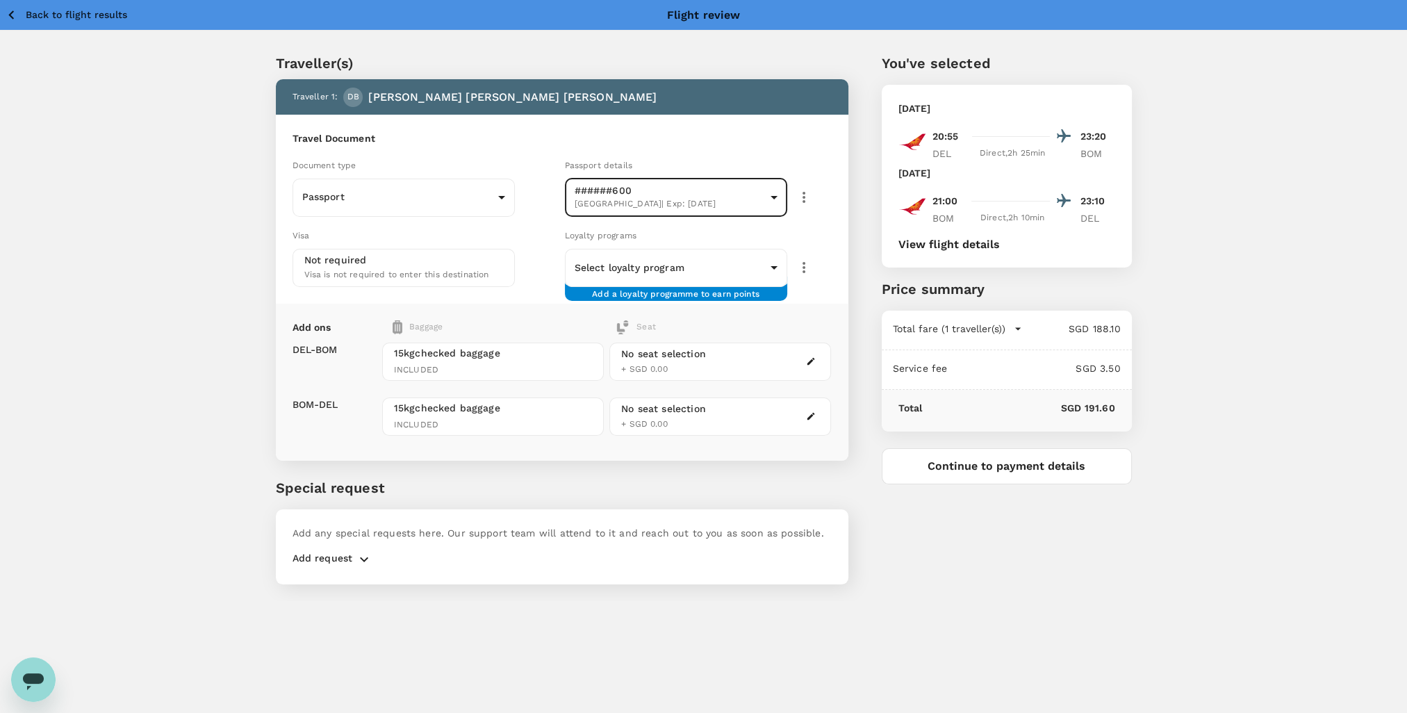
click at [812, 360] on icon "button" at bounding box center [811, 362] width 8 height 8
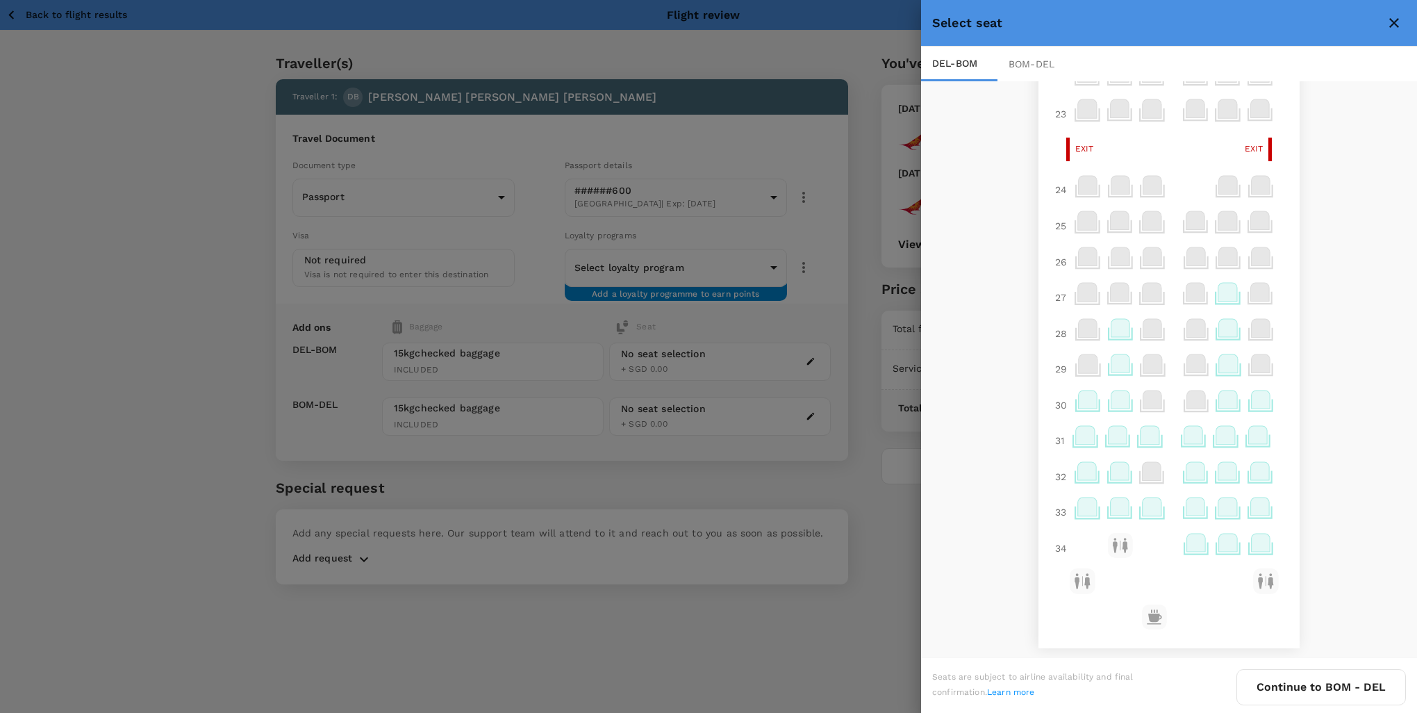
scroll to position [560, 0]
click at [1142, 494] on div at bounding box center [1153, 512] width 33 height 36
click at [1143, 510] on icon at bounding box center [1152, 506] width 19 height 18
click at [1143, 509] on icon at bounding box center [1152, 506] width 19 height 18
click at [1386, 479] on p "Select" at bounding box center [1401, 475] width 31 height 14
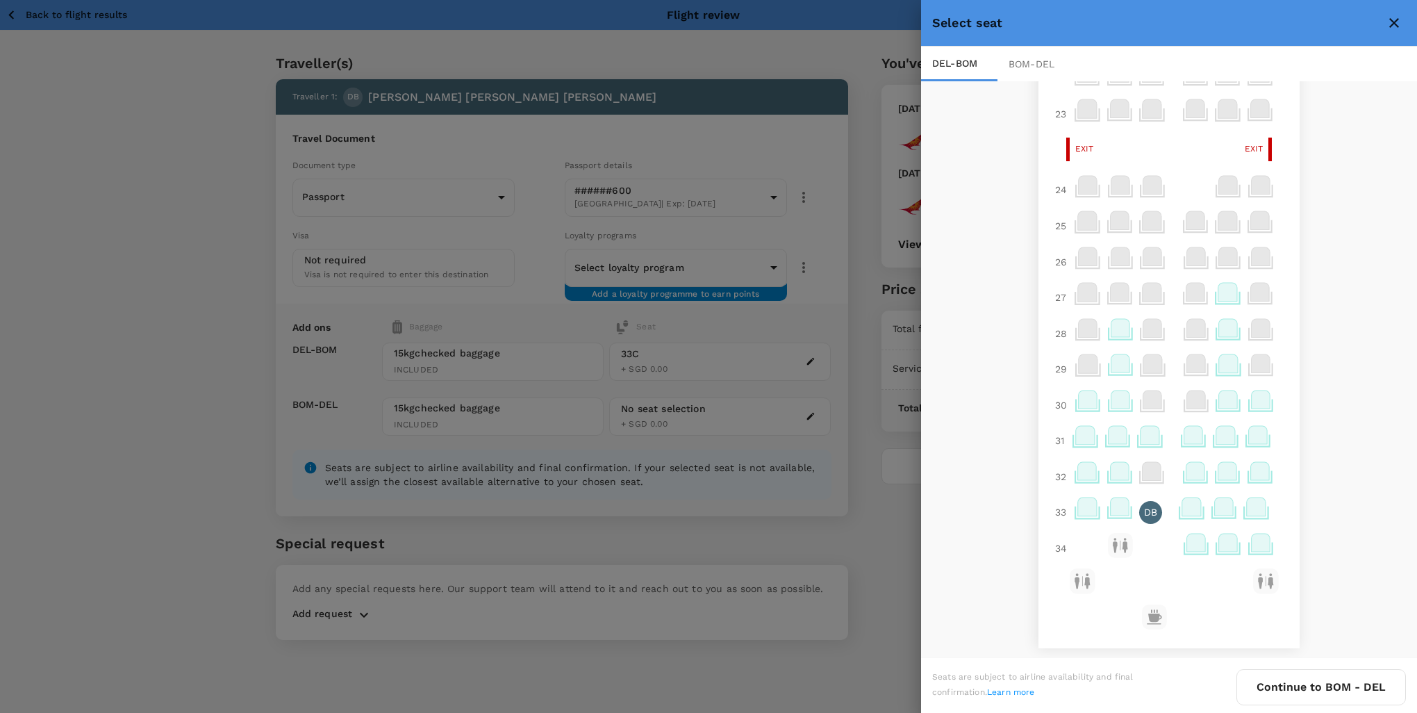
click at [1021, 58] on div "BOM - DEL" at bounding box center [1036, 64] width 76 height 35
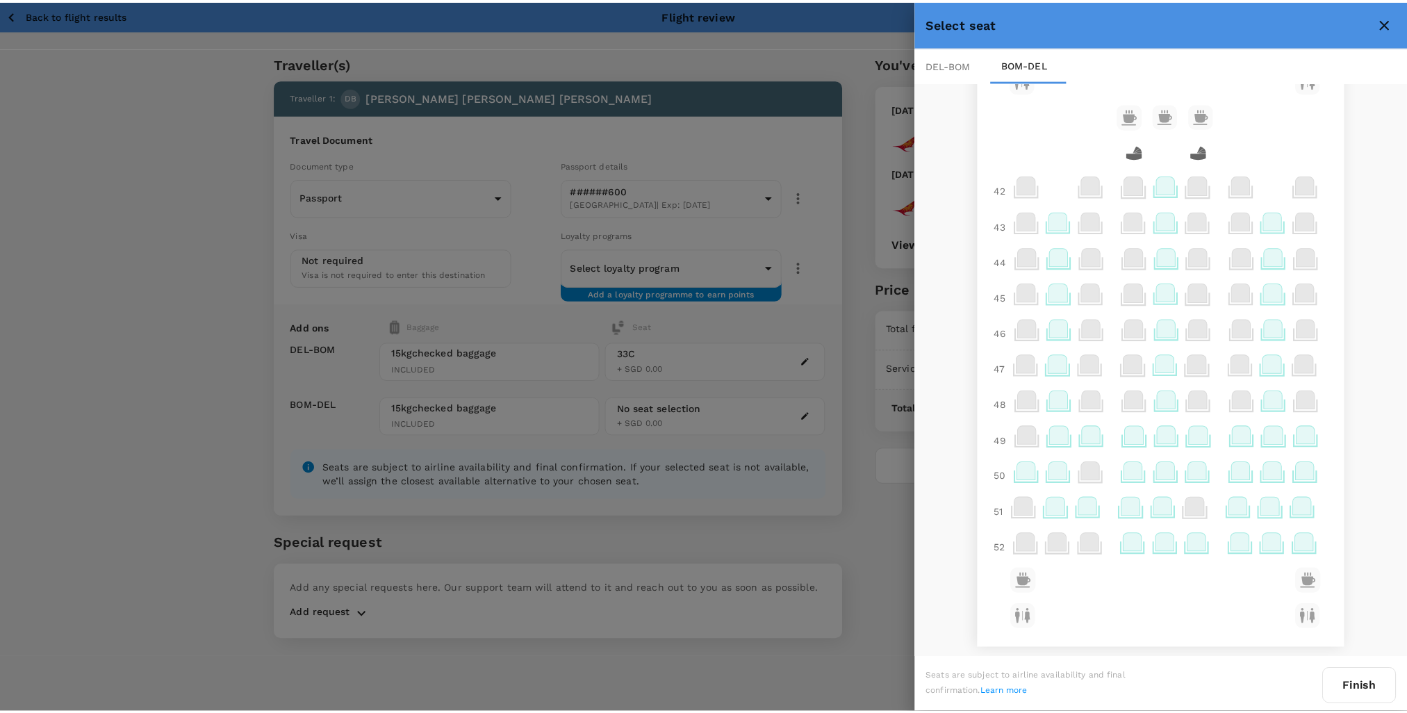
scroll to position [1103, 0]
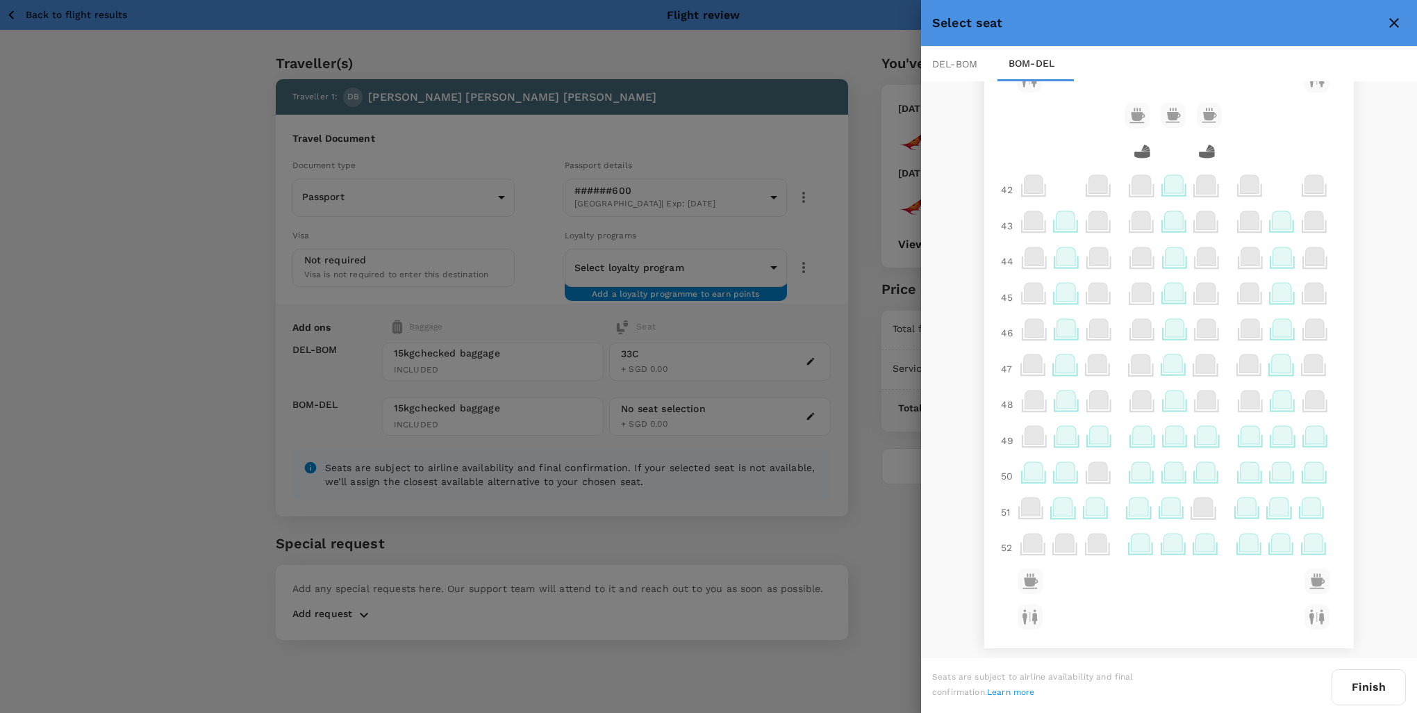
click at [1240, 546] on icon at bounding box center [1249, 543] width 19 height 18
click at [1234, 514] on p "Select" at bounding box center [1230, 511] width 31 height 14
click at [1367, 699] on button "Finish" at bounding box center [1369, 687] width 74 height 36
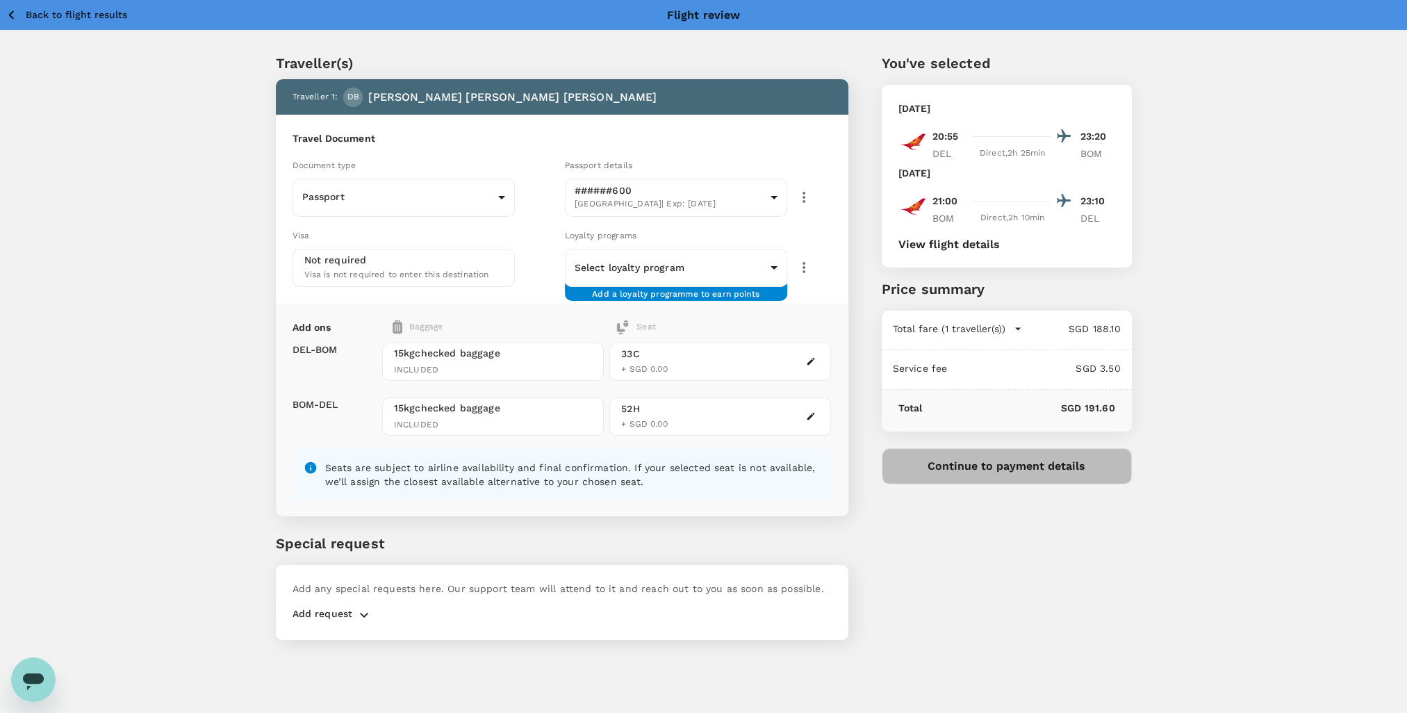
click at [946, 475] on button "Continue to payment details" at bounding box center [1007, 466] width 250 height 36
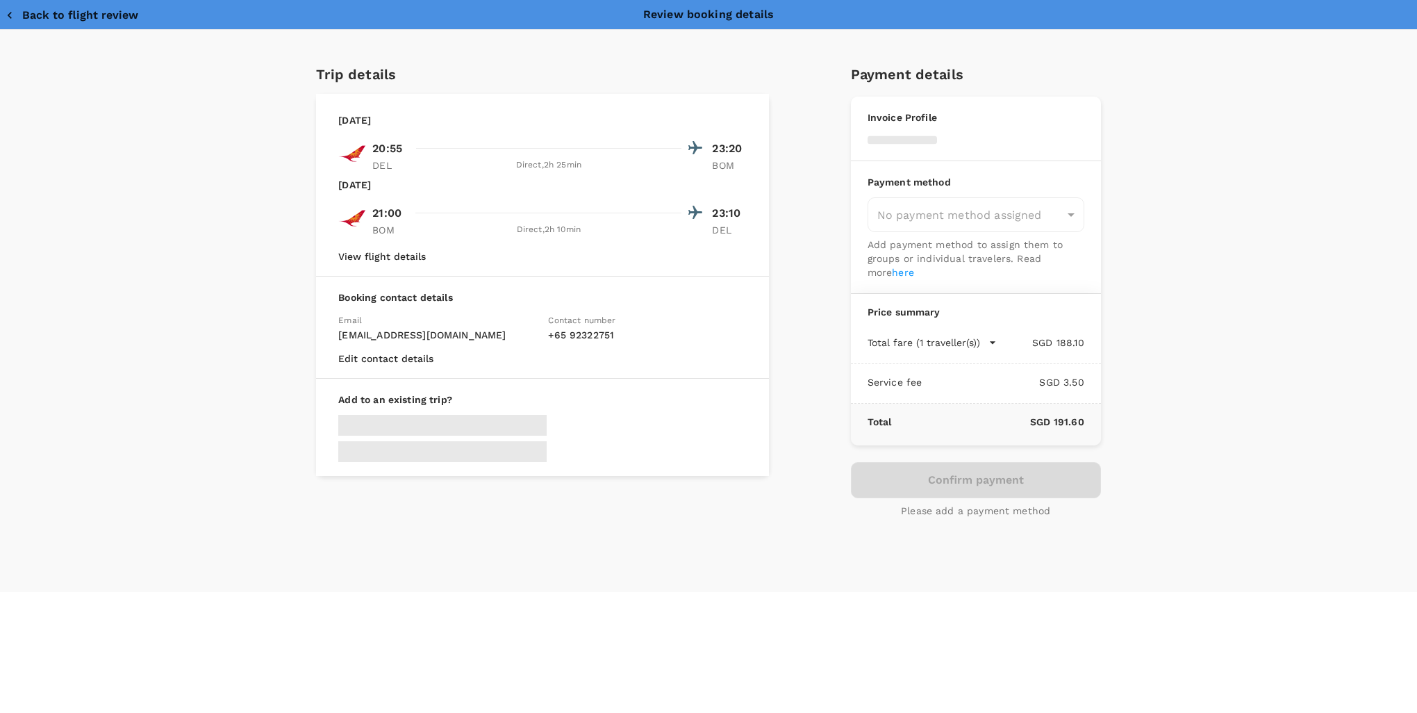
type input "9b2d5972-482b-46ee-bb6c-b2f7db776bff"
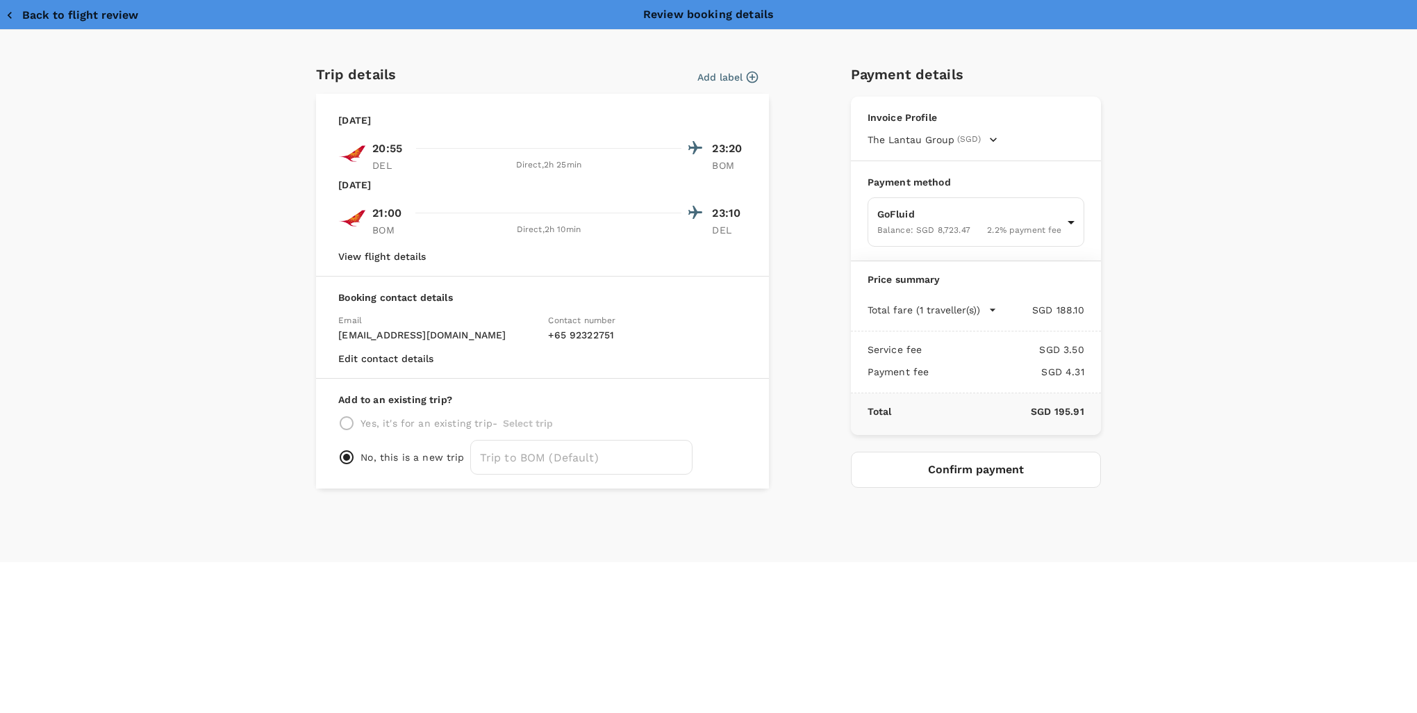
click at [957, 472] on button "Confirm payment" at bounding box center [976, 470] width 250 height 36
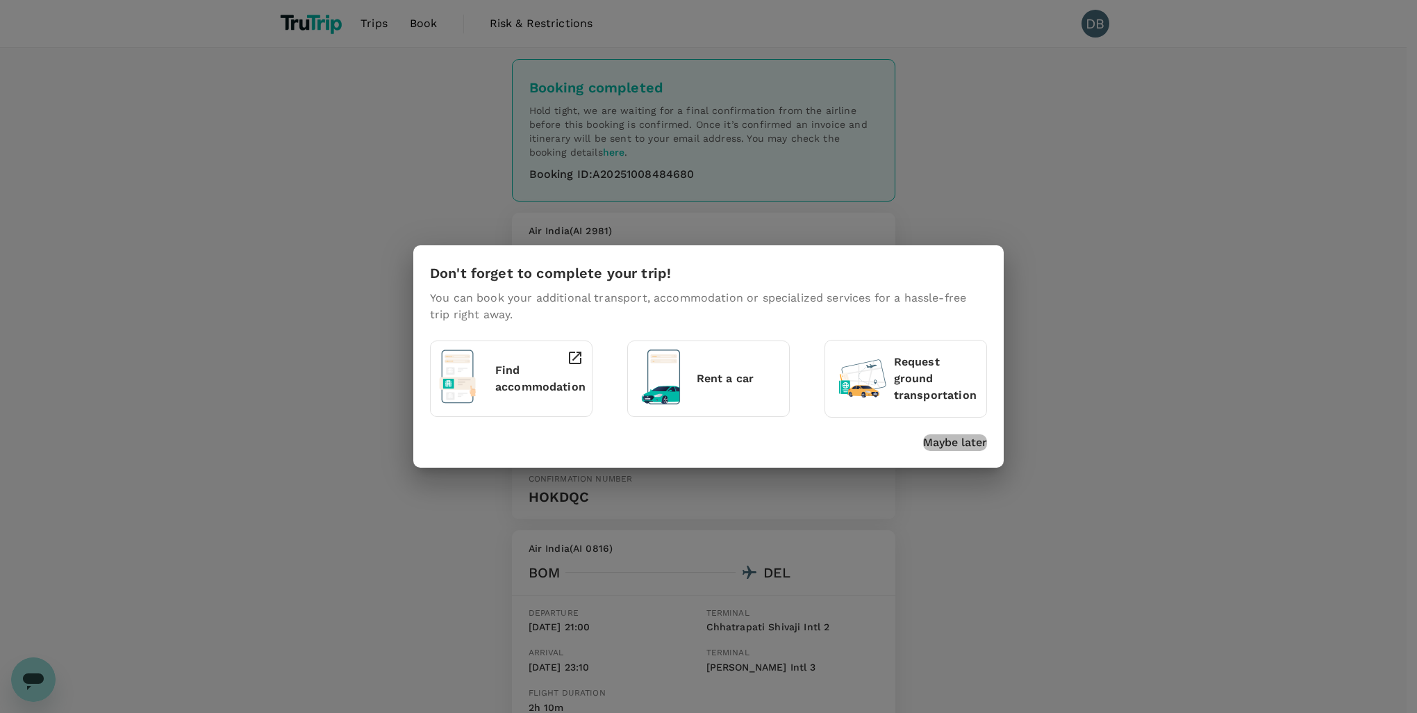
click at [953, 440] on p "Maybe later" at bounding box center [955, 442] width 64 height 17
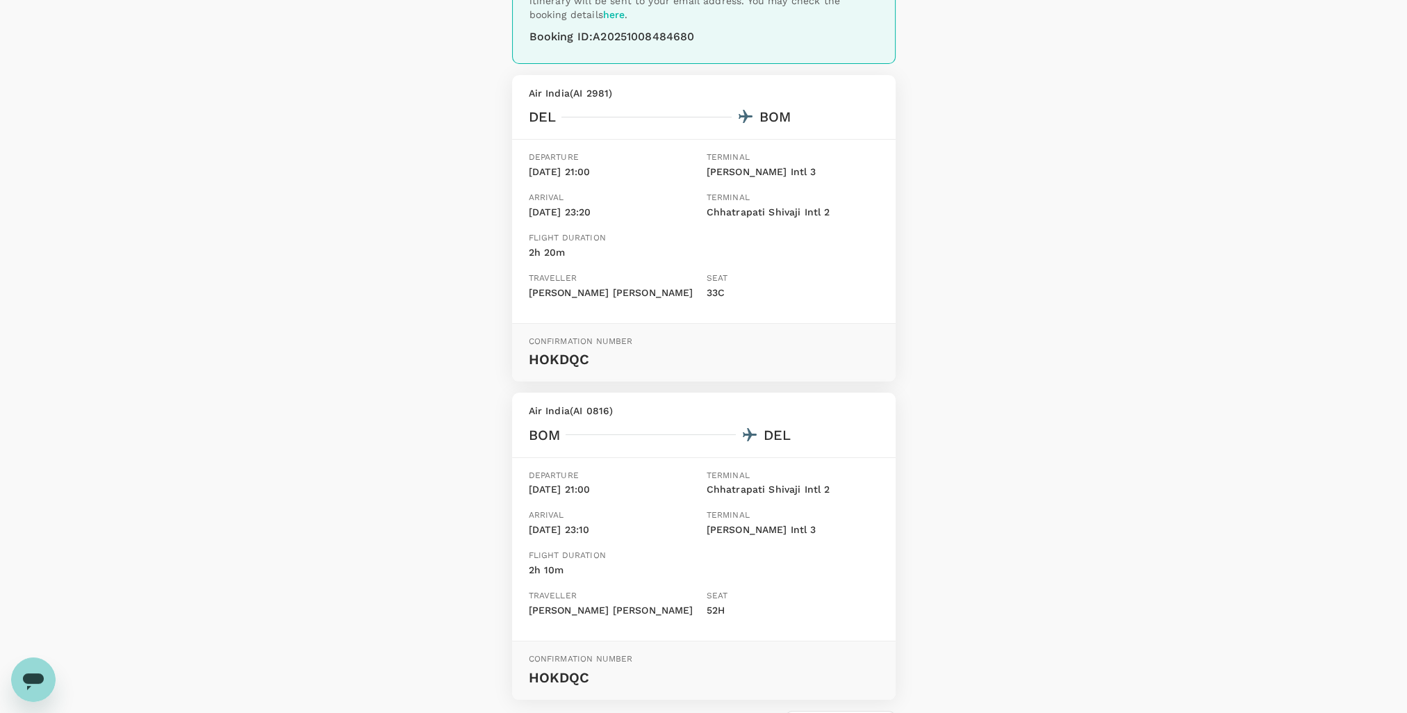
scroll to position [139, 0]
